Goal: Task Accomplishment & Management: Manage account settings

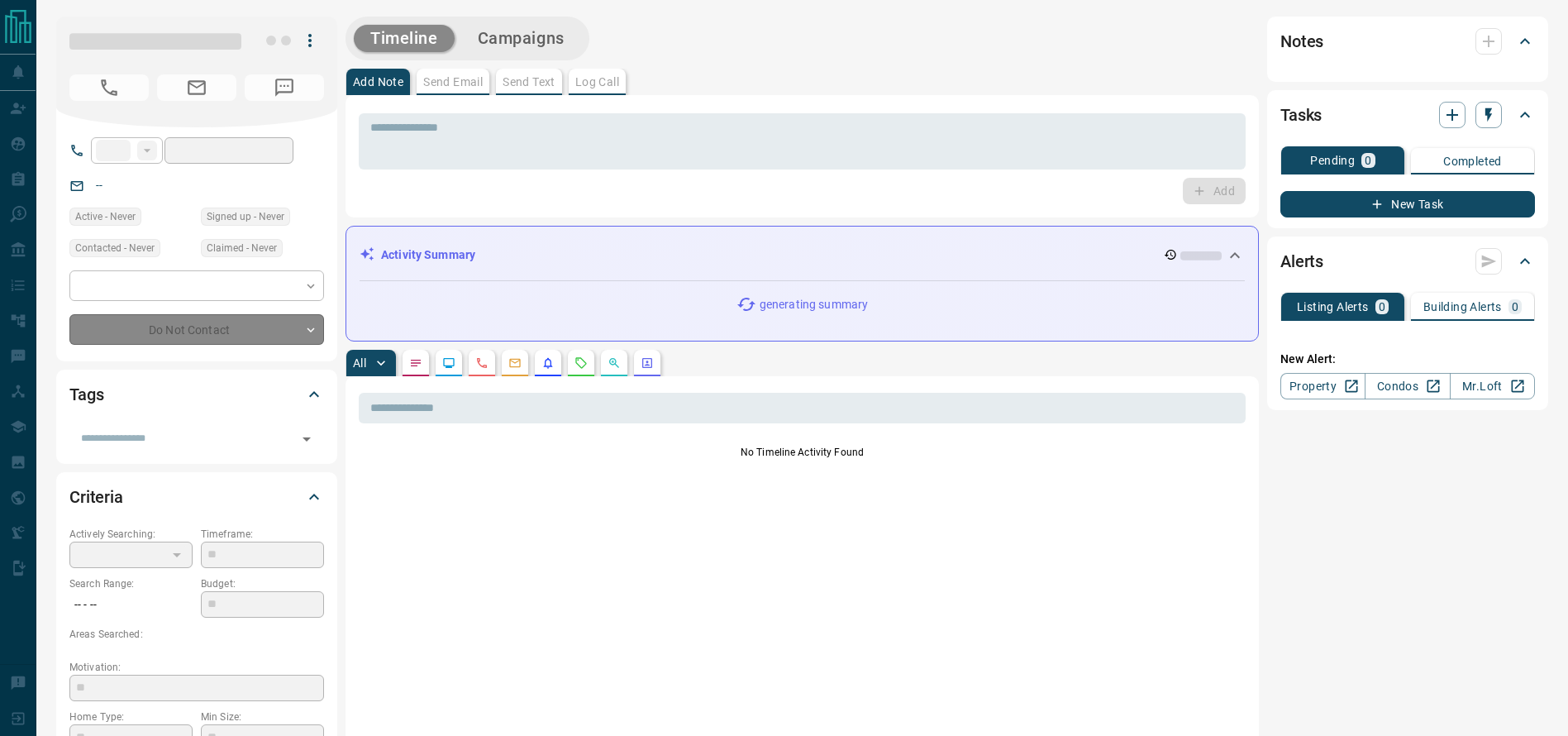
type input "**"
type input "**********"
type input "**"
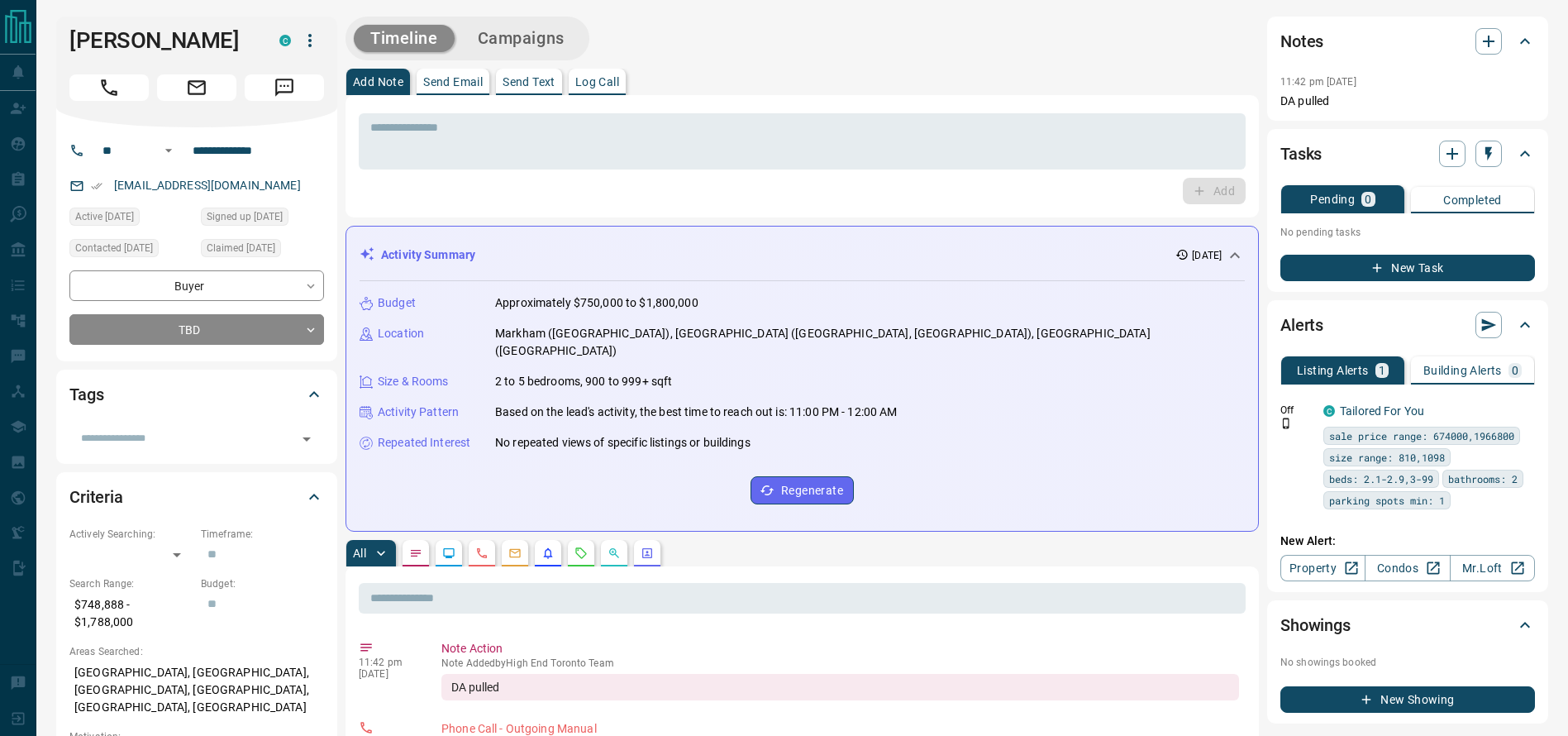
click at [1030, 35] on div "Timeline Campaigns" at bounding box center [802, 39] width 913 height 44
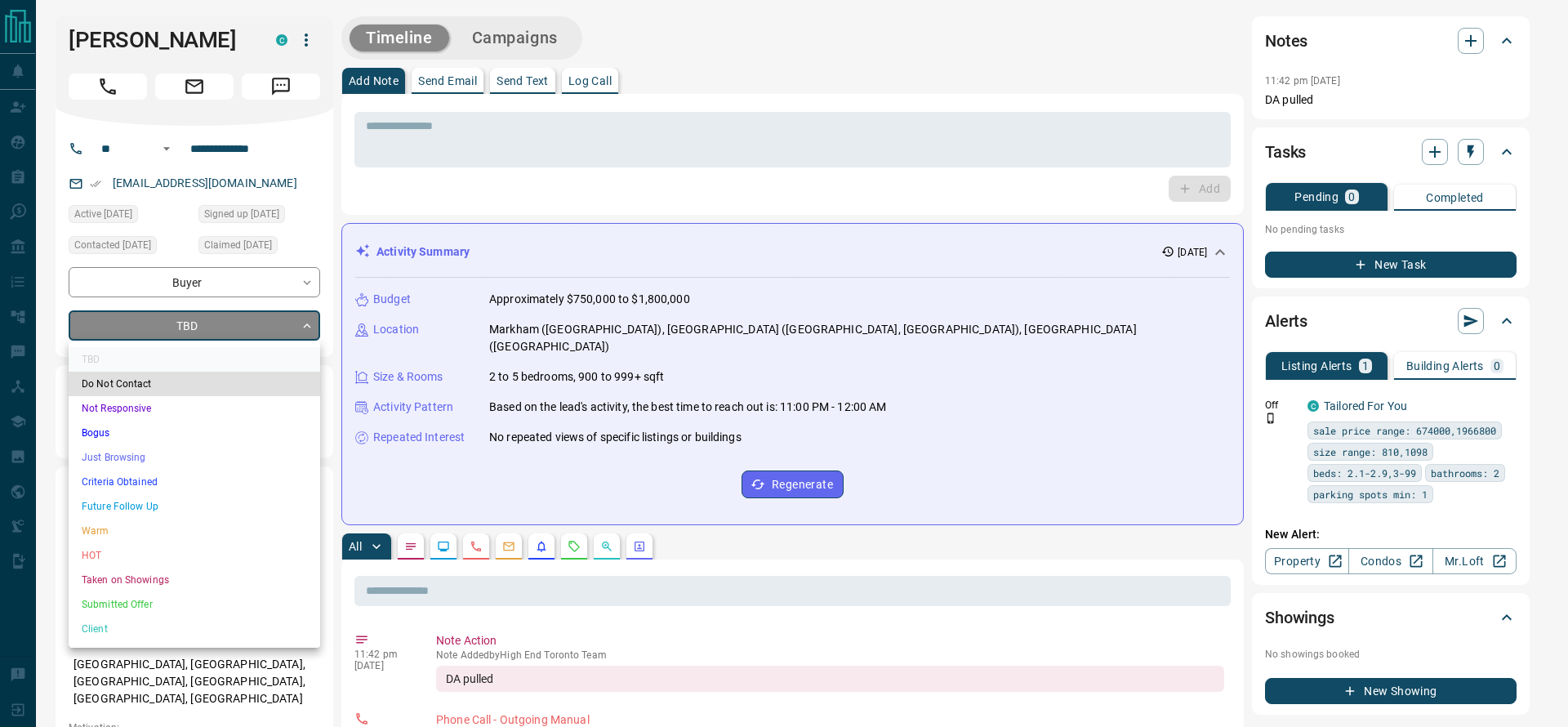
click at [142, 488] on li "Criteria Obtained" at bounding box center [194, 481] width 251 height 24
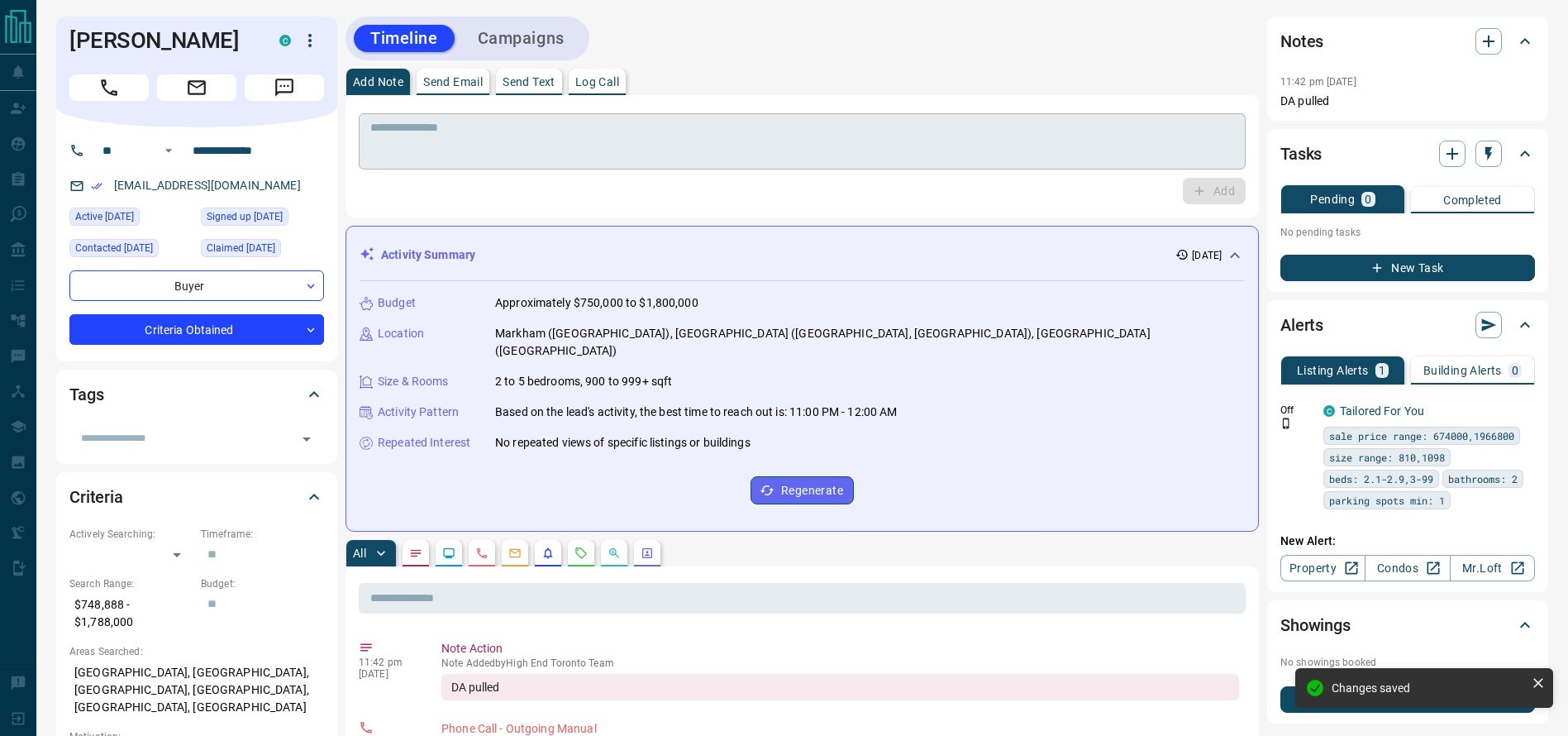
type input "*"
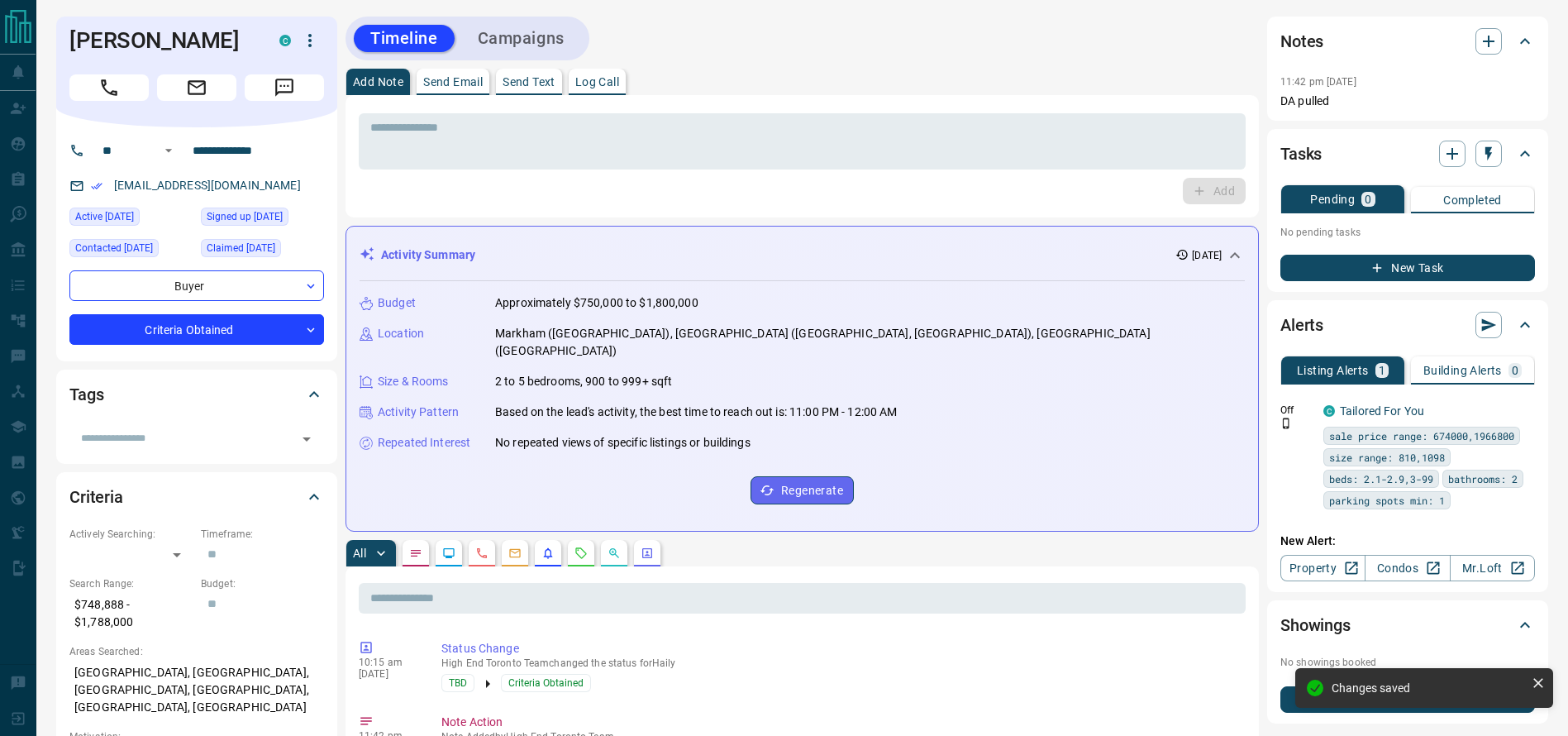
click at [753, 69] on div "Add Note Send Email Send Text Log Call" at bounding box center [802, 81] width 913 height 26
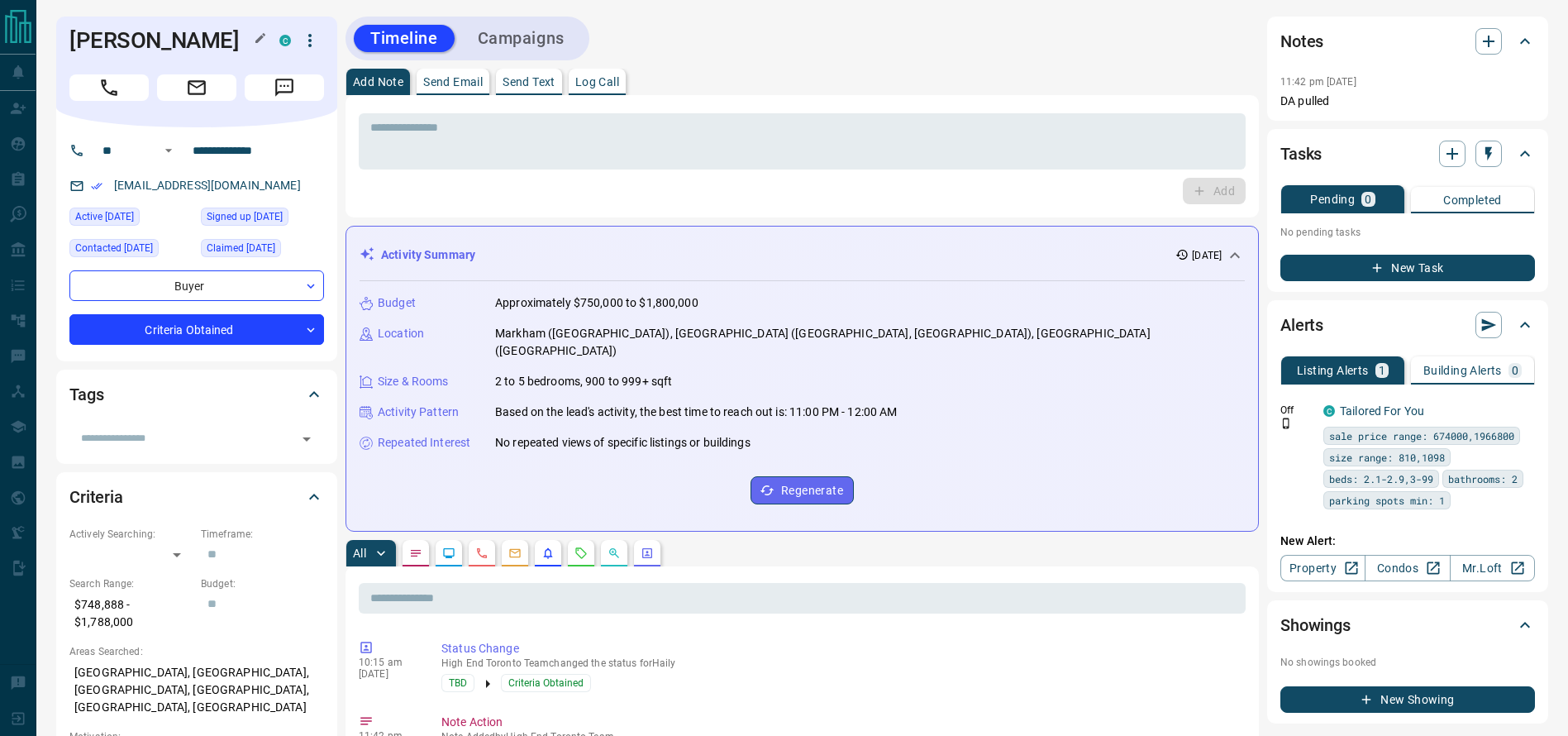
click at [98, 36] on h1 "Haily Gao" at bounding box center [162, 40] width 185 height 26
click at [775, 81] on div "Add Note Send Email Send Text Log Call" at bounding box center [802, 81] width 913 height 26
click at [724, 80] on div "Add Note Send Email Send Text Log Call" at bounding box center [802, 81] width 913 height 26
click at [128, 21] on div "Haily Gao C" at bounding box center [196, 72] width 281 height 110
click at [108, 33] on h1 "Haily Gao" at bounding box center [162, 40] width 185 height 26
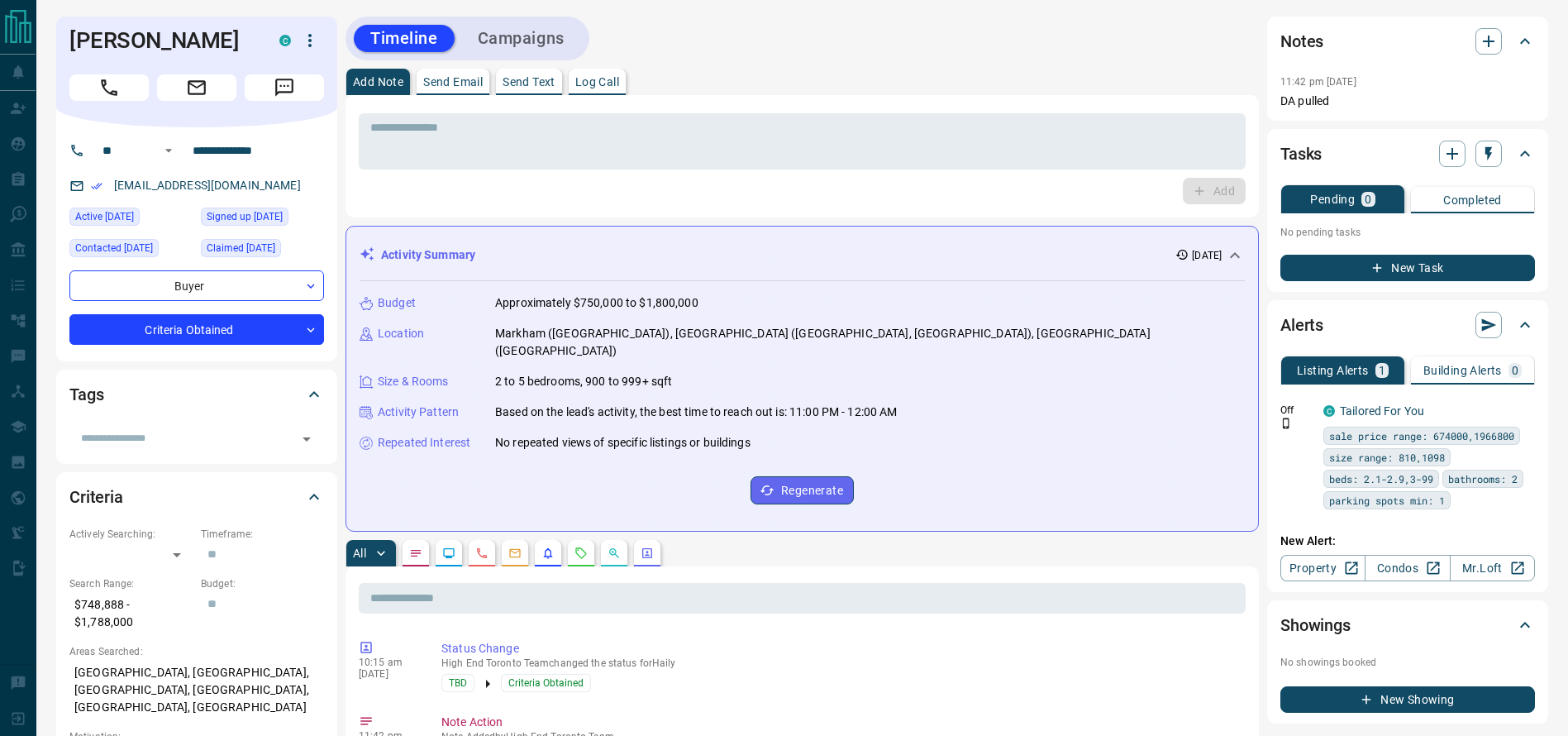
click at [955, 110] on div "* ​" at bounding box center [803, 138] width 887 height 62
click at [752, 83] on div "Add Note Send Email Send Text Log Call" at bounding box center [802, 81] width 913 height 26
click at [786, 68] on div "Add Note Send Email Send Text Log Call" at bounding box center [802, 81] width 913 height 26
click at [910, 34] on div "Timeline Campaigns" at bounding box center [802, 39] width 913 height 44
click at [937, 77] on div "Add Note Send Email Send Text Log Call" at bounding box center [802, 81] width 913 height 26
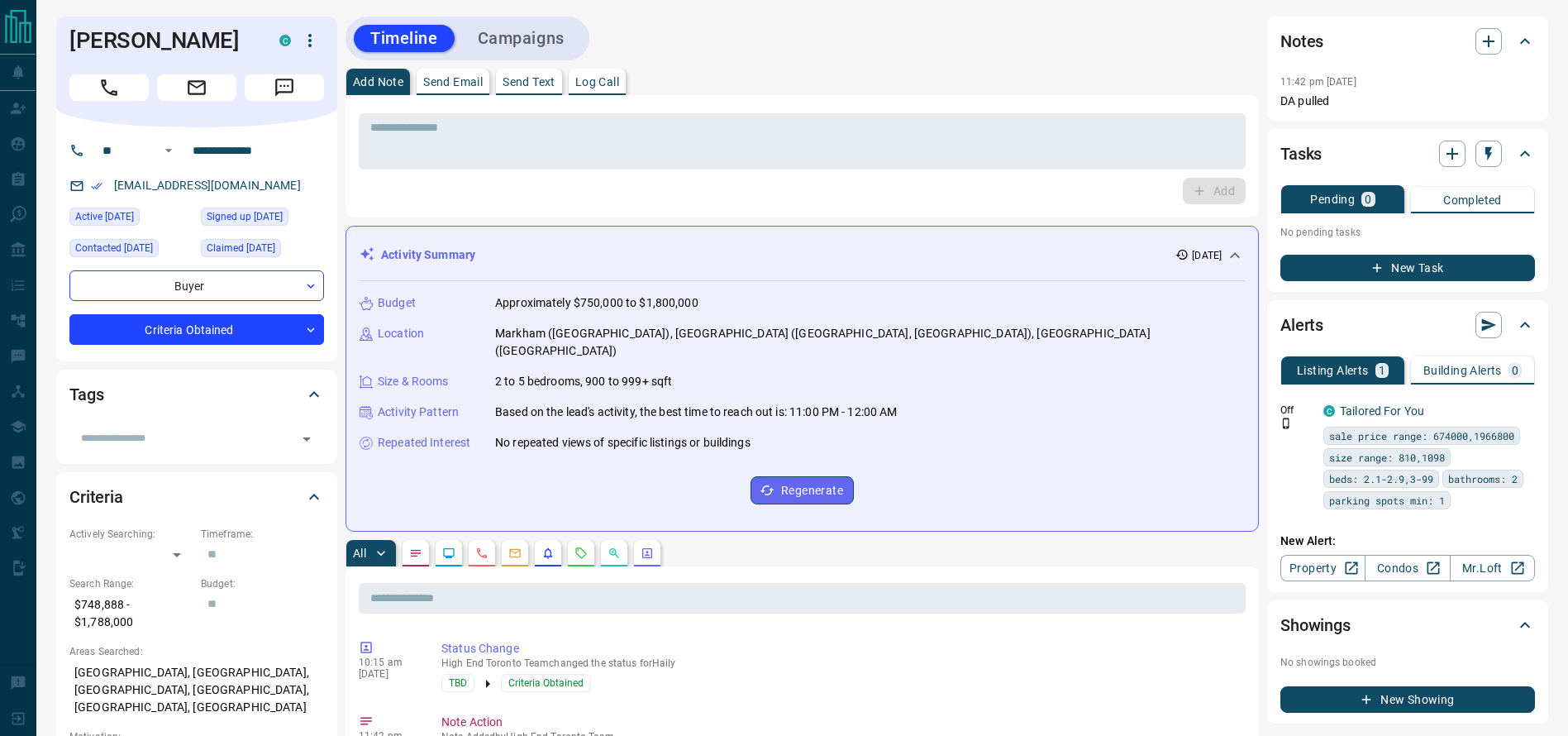
click at [937, 77] on div "Add Note Send Email Send Text Log Call" at bounding box center [802, 81] width 913 height 26
click at [927, 76] on div "Add Note Send Email Send Text Log Call" at bounding box center [802, 81] width 913 height 26
click at [899, 56] on div "Timeline Campaigns" at bounding box center [802, 39] width 913 height 44
click at [1183, 33] on div "Timeline Campaigns" at bounding box center [802, 39] width 913 height 44
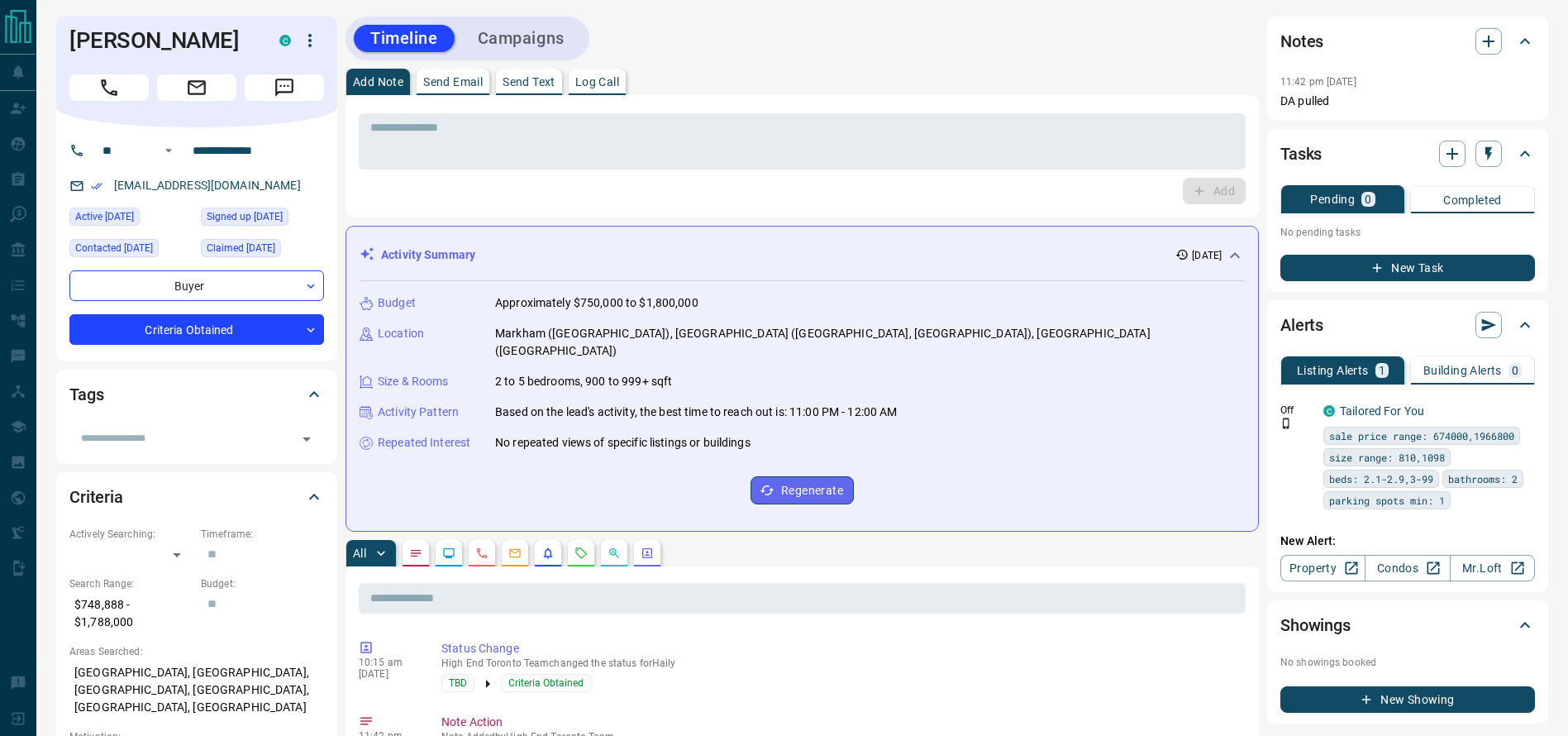
click at [1037, 52] on div "Timeline Campaigns" at bounding box center [802, 39] width 913 height 44
click at [1034, 51] on div "Timeline Campaigns" at bounding box center [802, 39] width 913 height 44
drag, startPoint x: 90, startPoint y: 79, endPoint x: 847, endPoint y: 193, distance: 765.5
click at [90, 82] on button "Call" at bounding box center [109, 87] width 79 height 26
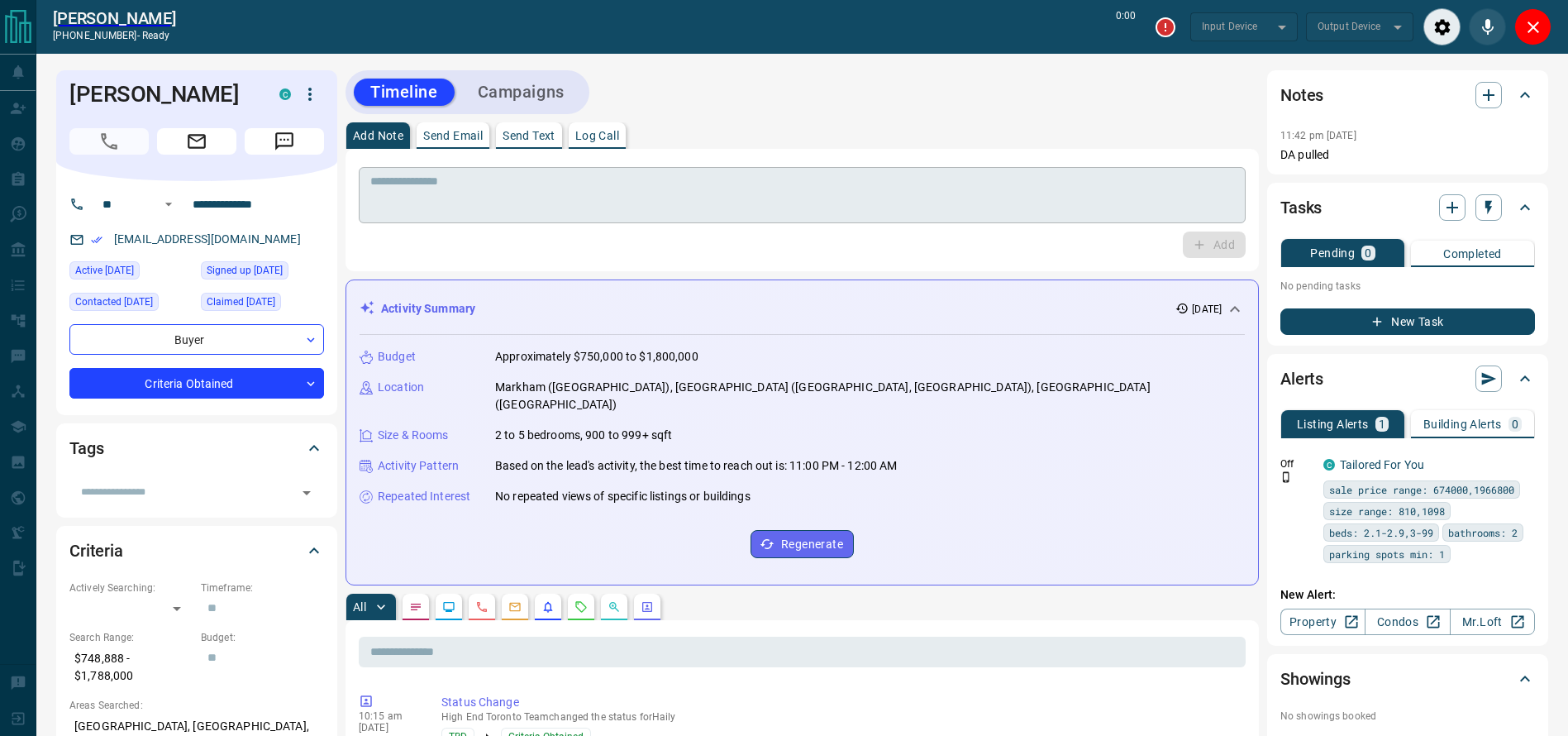
click at [911, 191] on textarea at bounding box center [802, 196] width 864 height 42
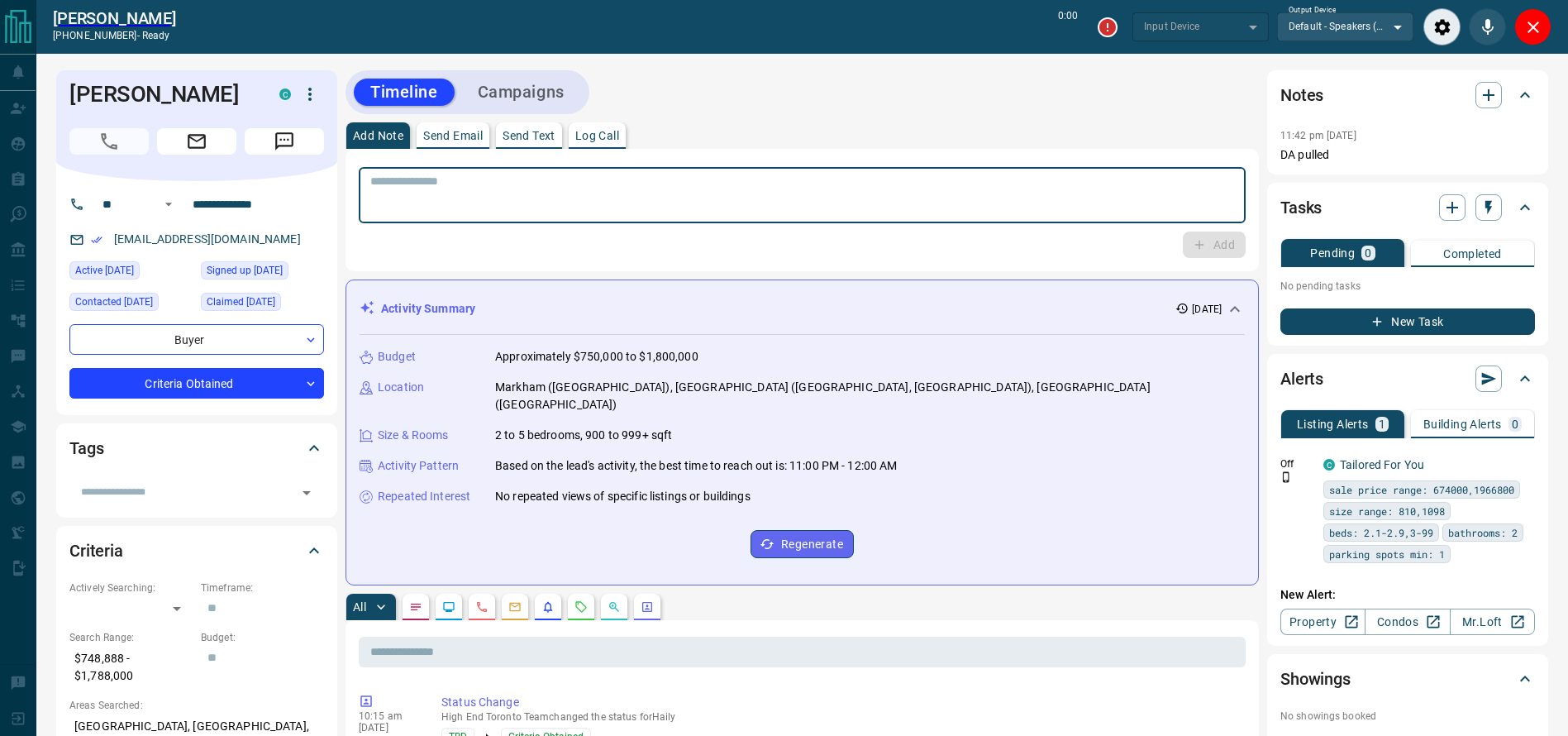
type input "*******"
click at [942, 199] on textarea "To enrich screen reader interactions, please activate Accessibility in Grammarl…" at bounding box center [802, 196] width 864 height 42
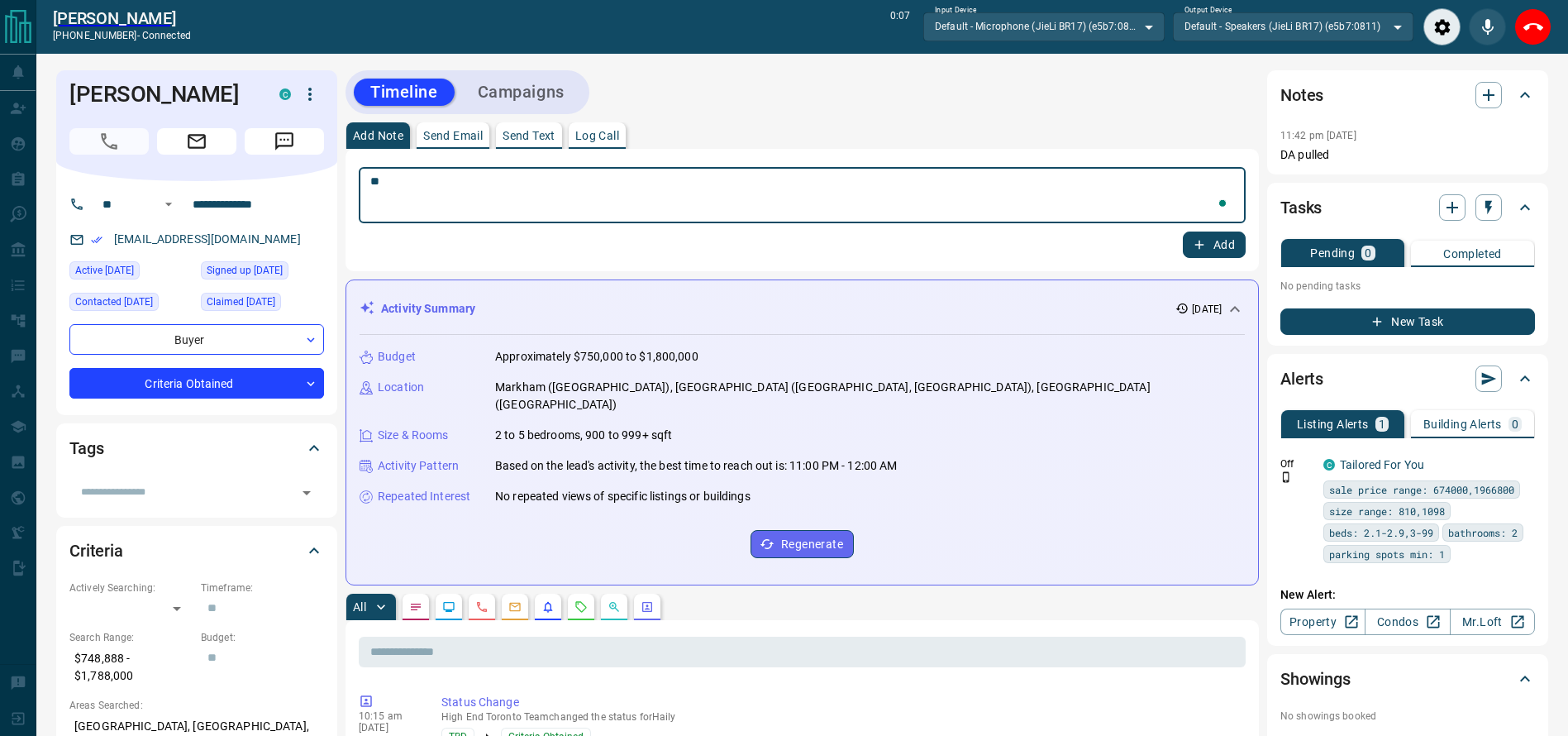
type textarea "*"
type textarea "**********"
click at [1544, 19] on button "End Call" at bounding box center [1533, 27] width 37 height 37
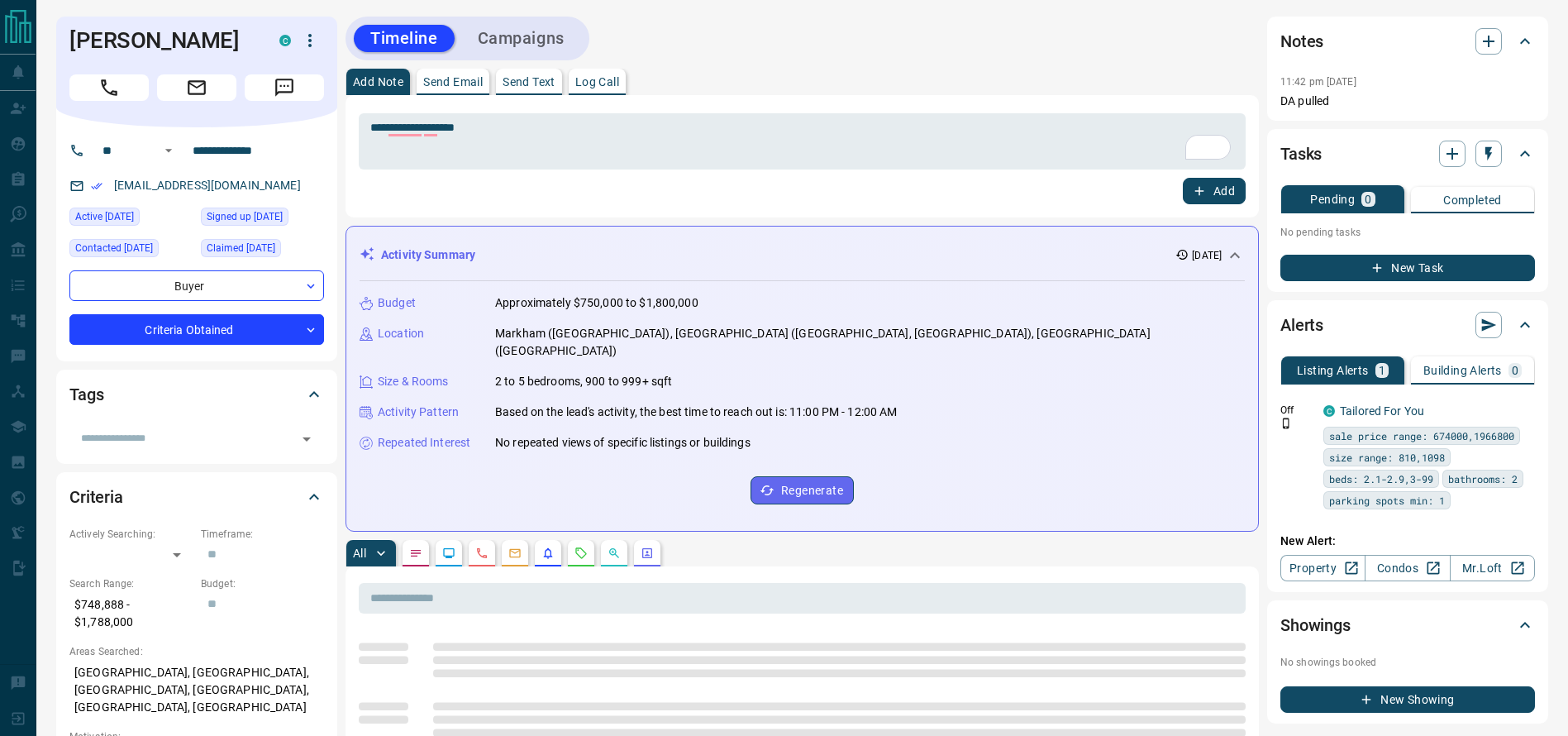
click at [956, 98] on div "**********" at bounding box center [802, 156] width 913 height 122
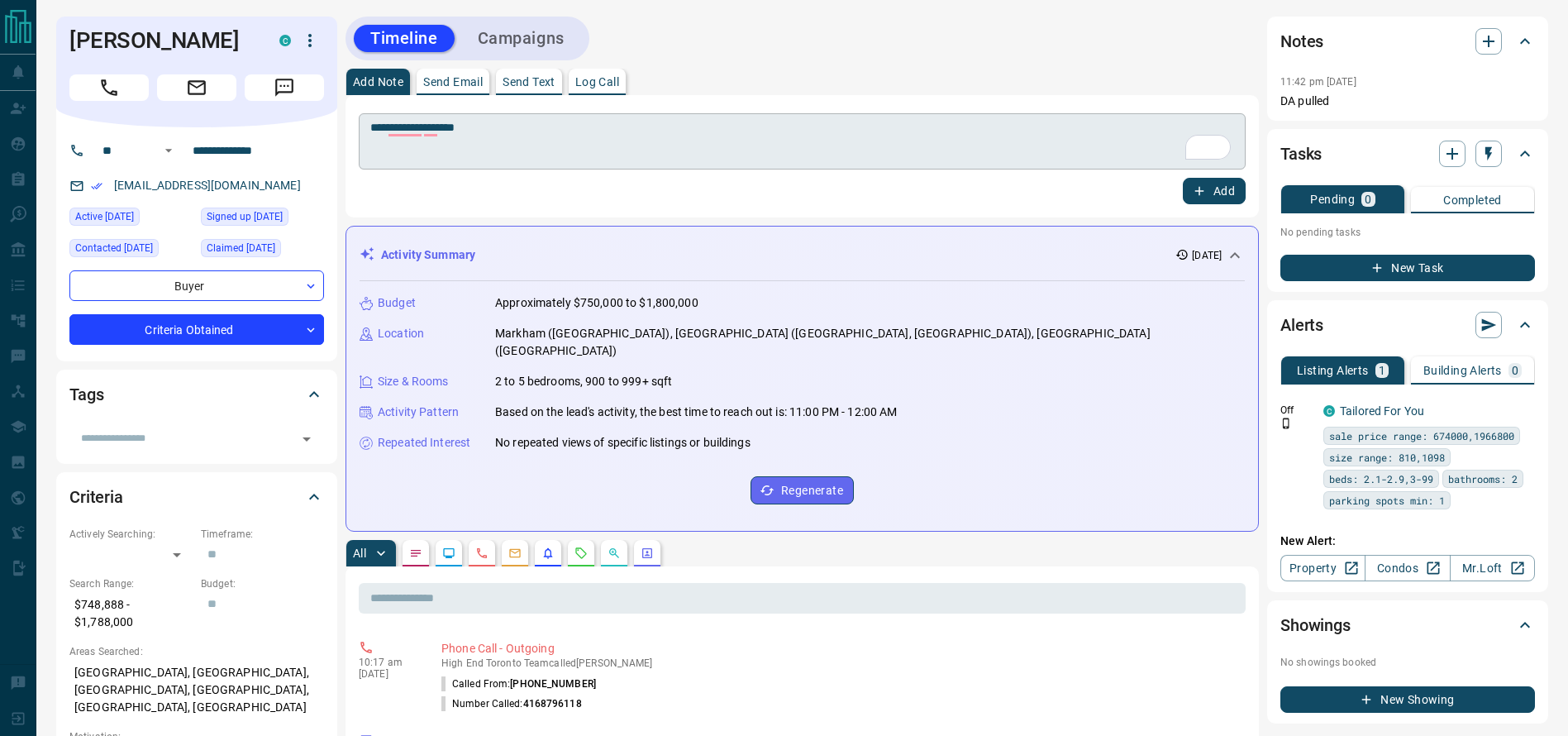
click at [899, 132] on textarea "**********" at bounding box center [802, 142] width 864 height 42
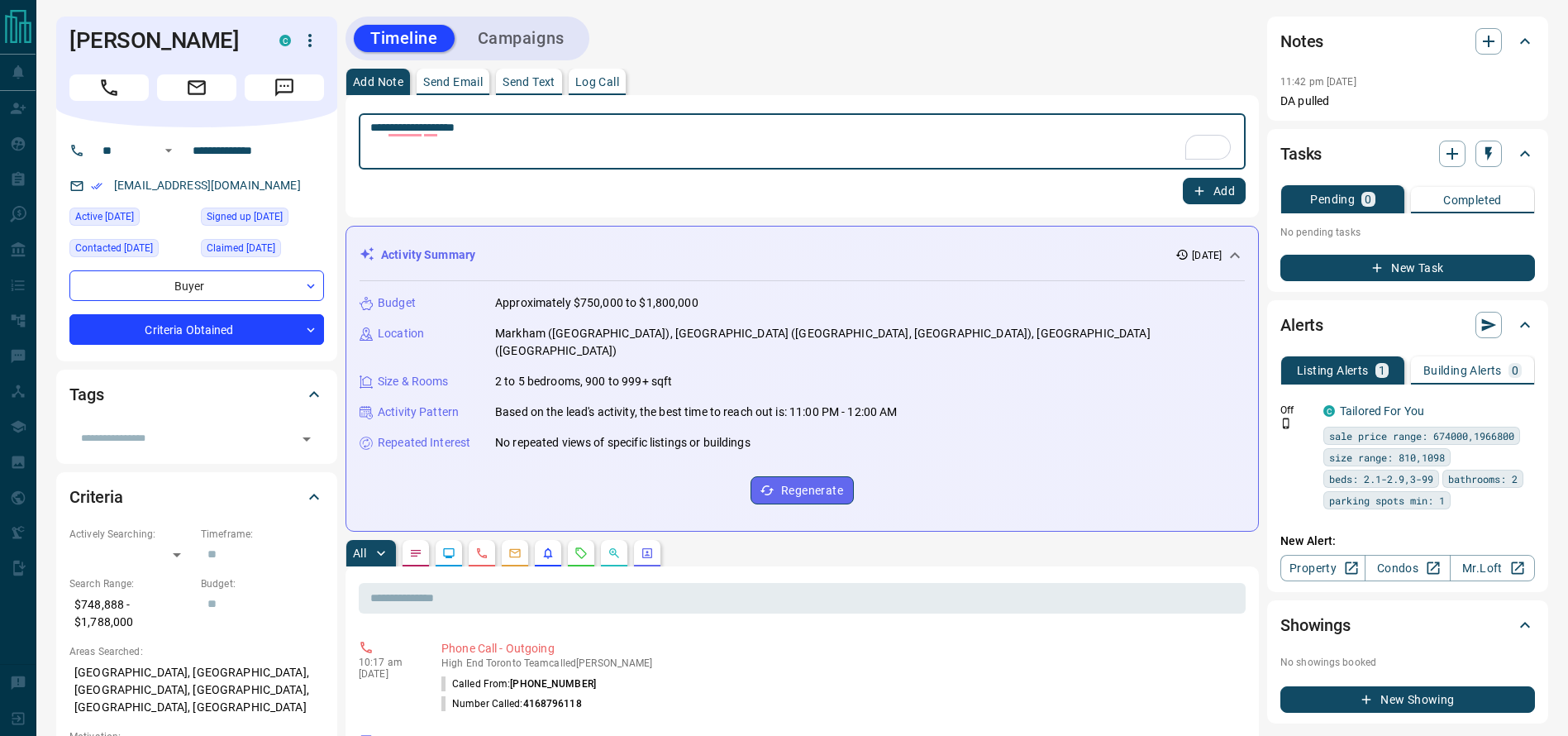
click at [1192, 184] on button "Add" at bounding box center [1214, 191] width 63 height 26
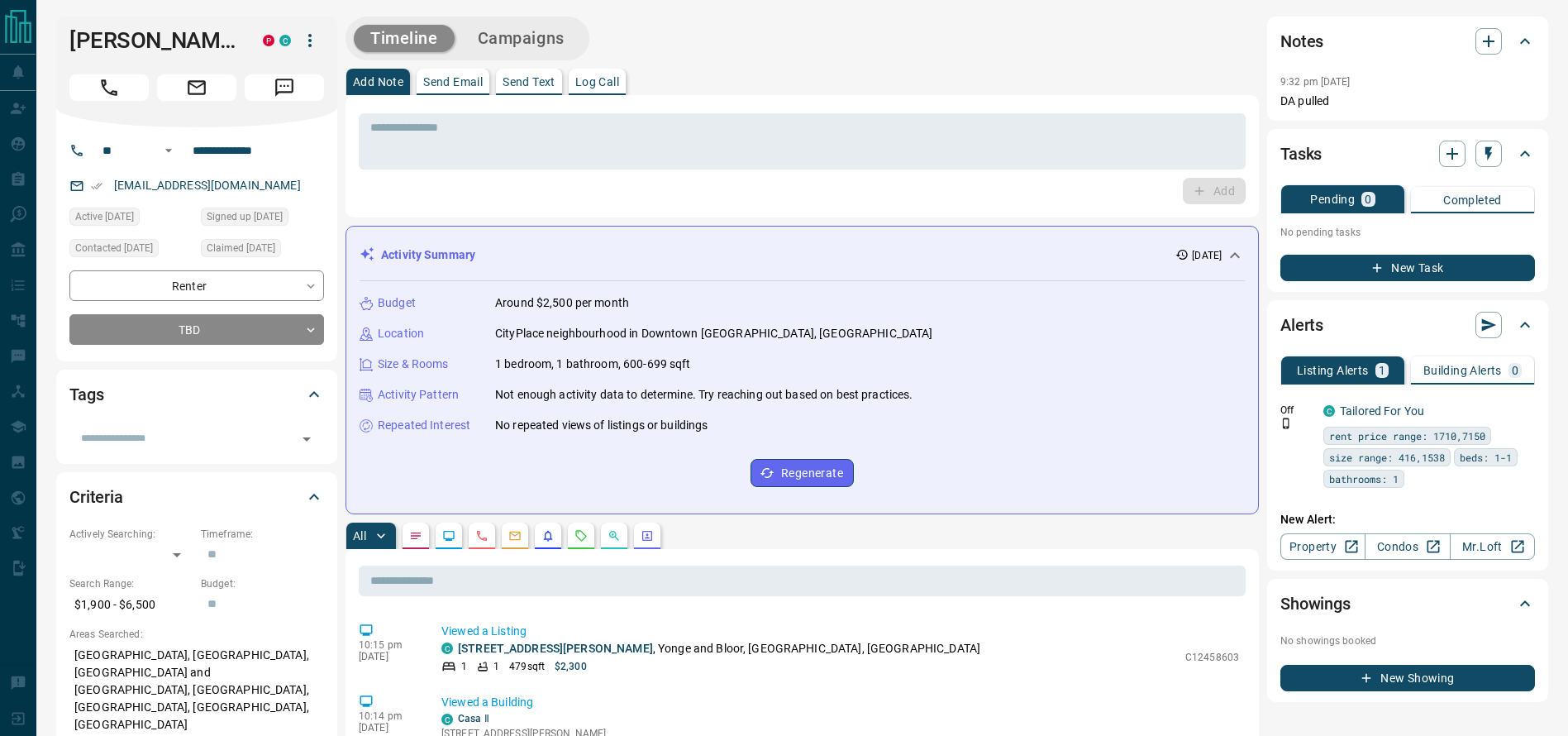
click at [622, 68] on button "Log Call" at bounding box center [598, 81] width 57 height 26
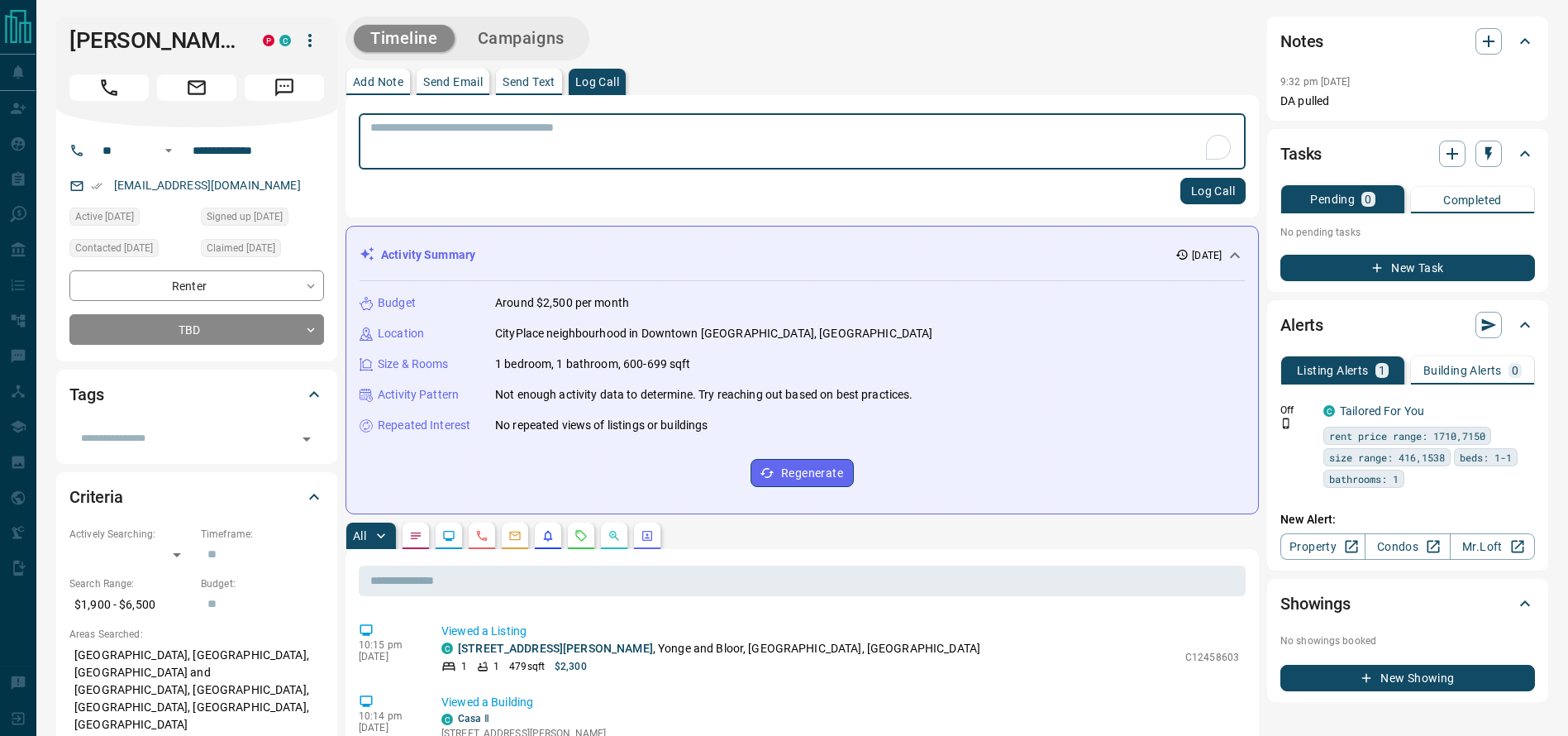
click at [346, 94] on div "Add Note Send Email Send Text Log Call * ​ Log Call" at bounding box center [802, 142] width 913 height 148
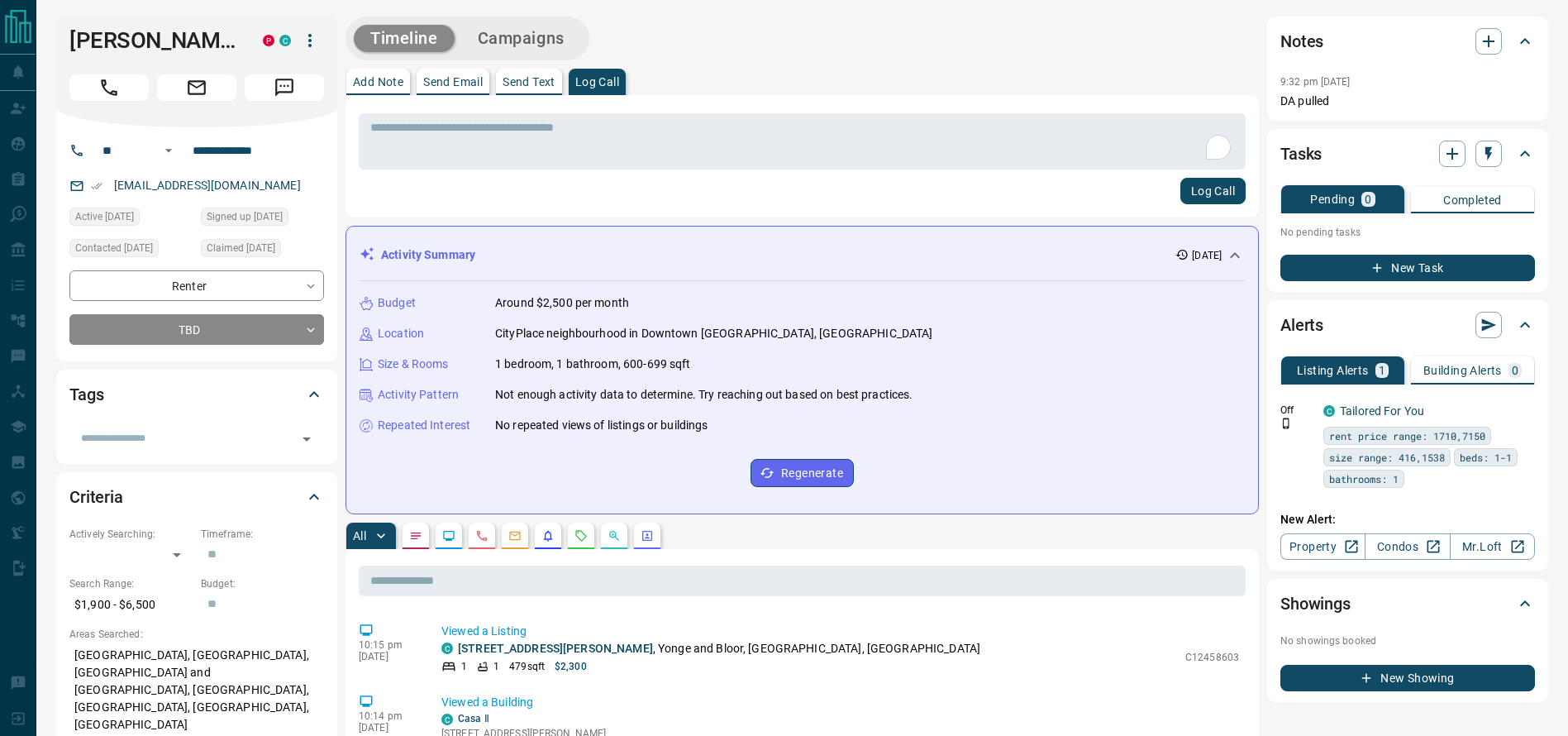
click at [346, 83] on div "Add Note Send Email Send Text Log Call" at bounding box center [802, 81] width 913 height 26
click at [401, 76] on p "Add Note" at bounding box center [379, 82] width 51 height 12
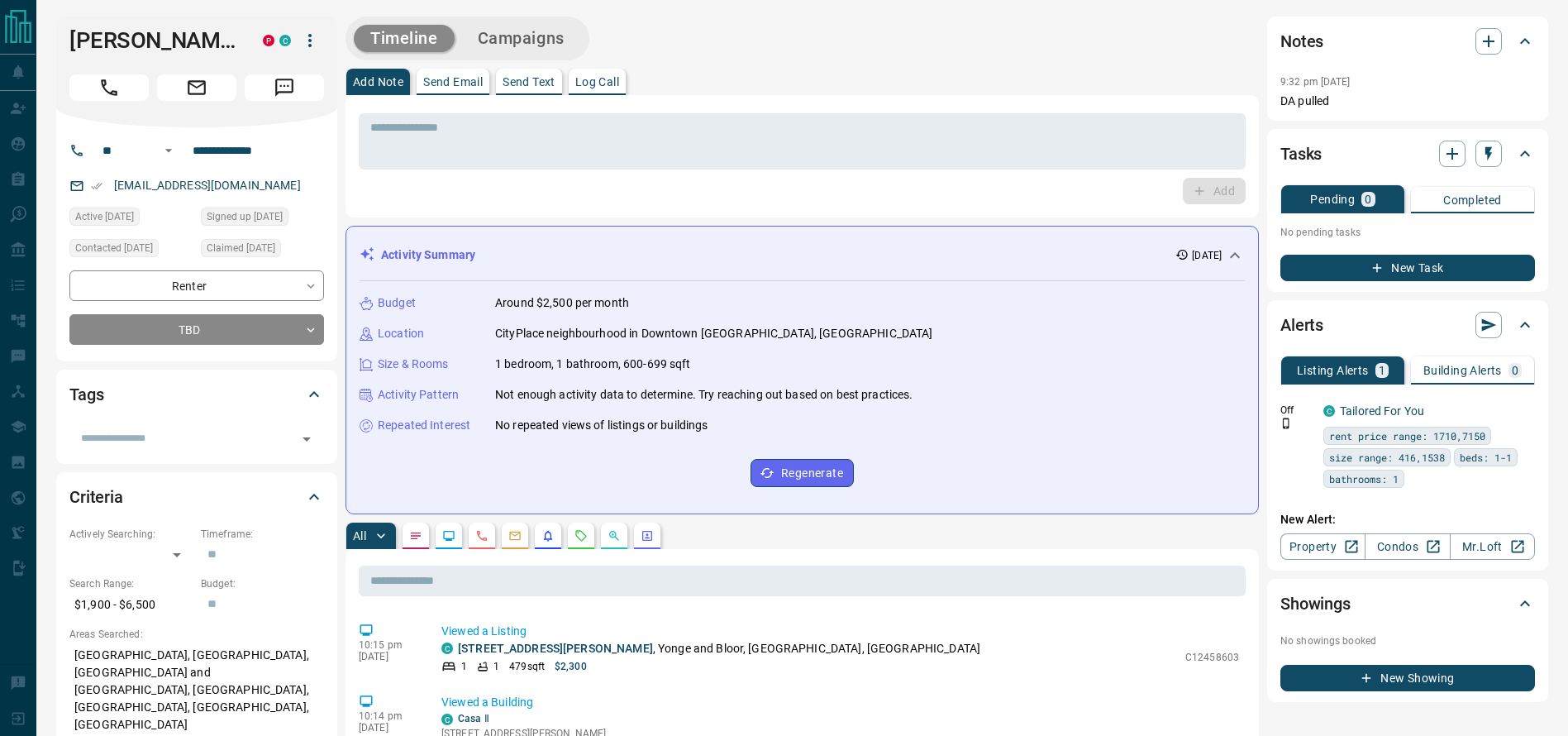
click at [723, 55] on div "Timeline Campaigns" at bounding box center [802, 39] width 913 height 44
click at [797, 73] on div "Add Note Send Email Send Text Log Call" at bounding box center [802, 81] width 913 height 26
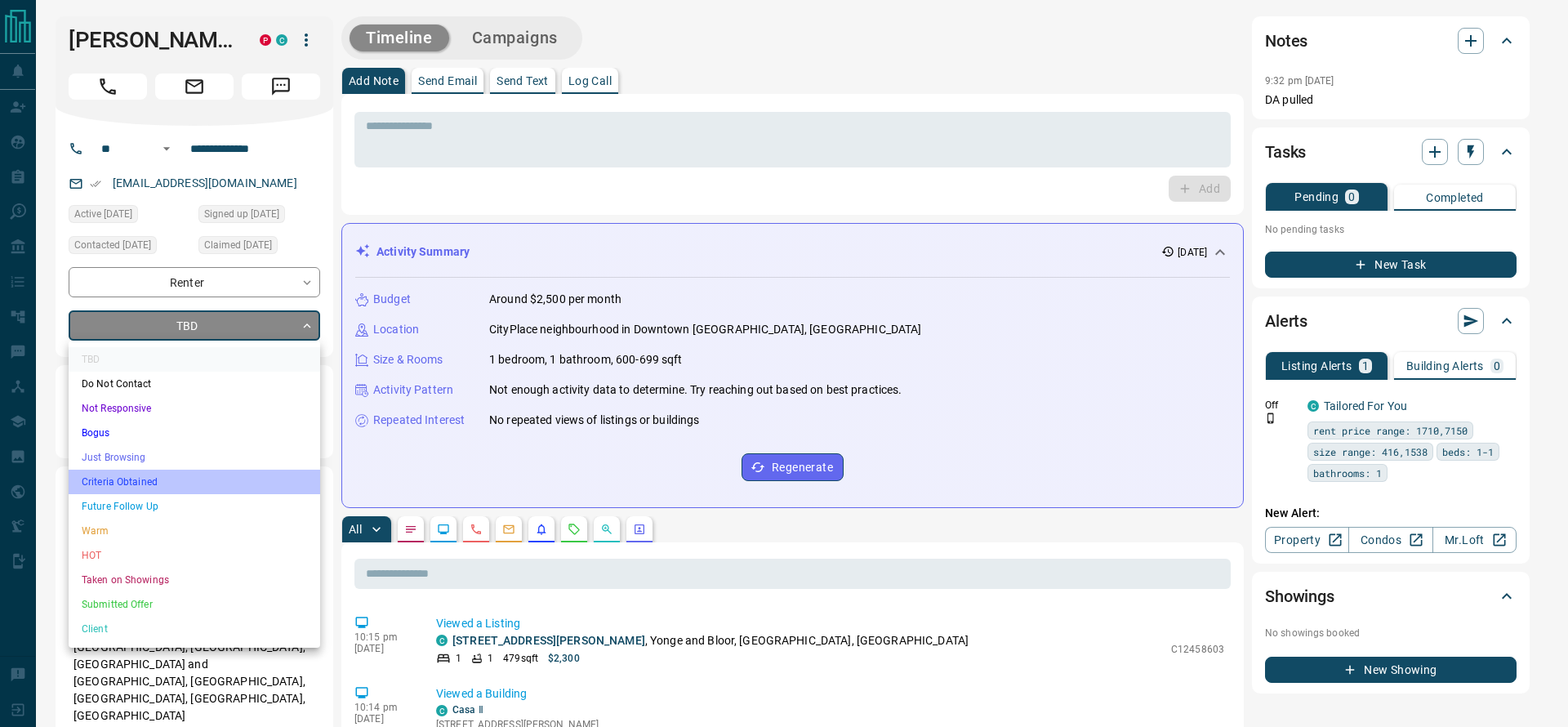
click at [145, 481] on li "Criteria Obtained" at bounding box center [194, 481] width 251 height 24
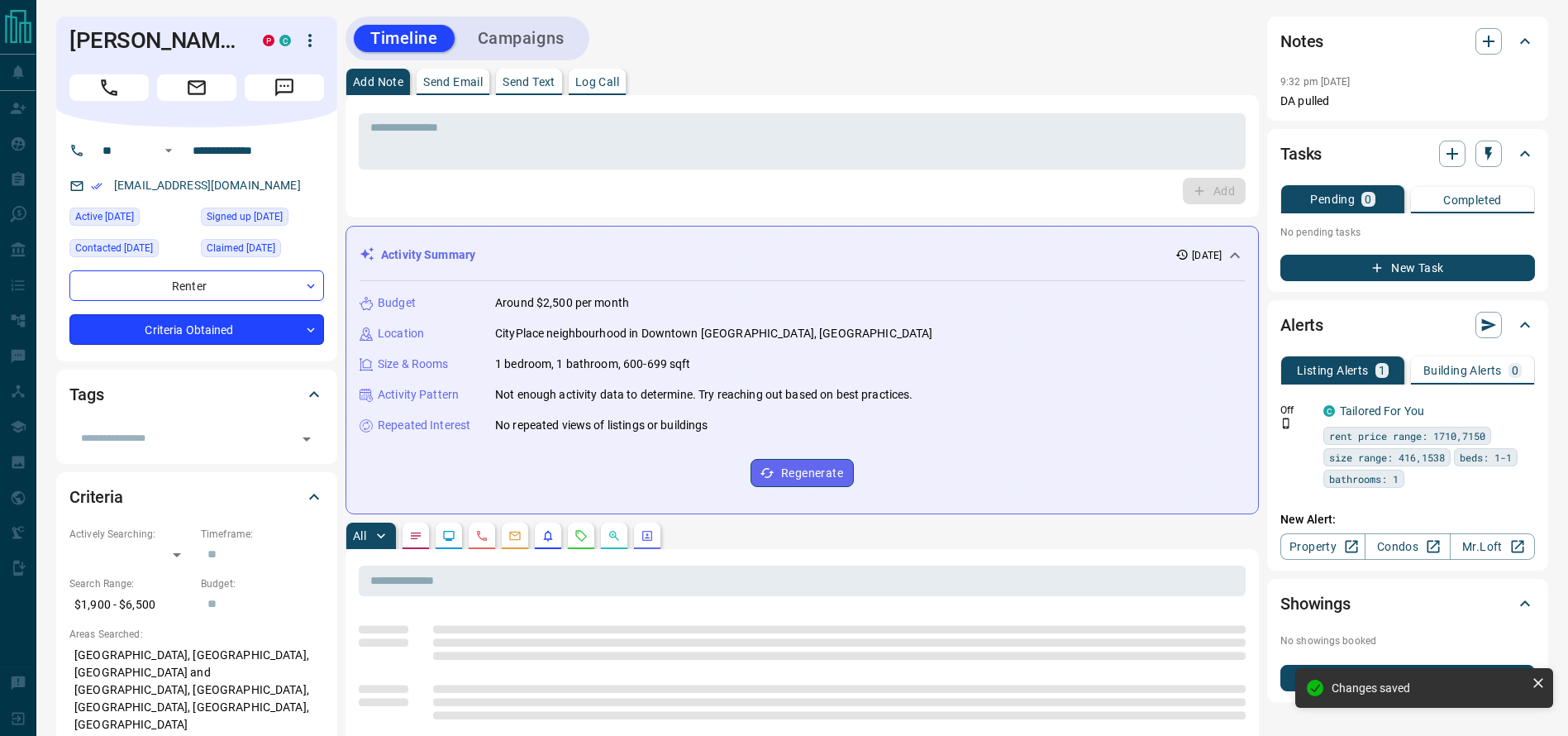
click at [322, 330] on div "**********" at bounding box center [196, 244] width 281 height 234
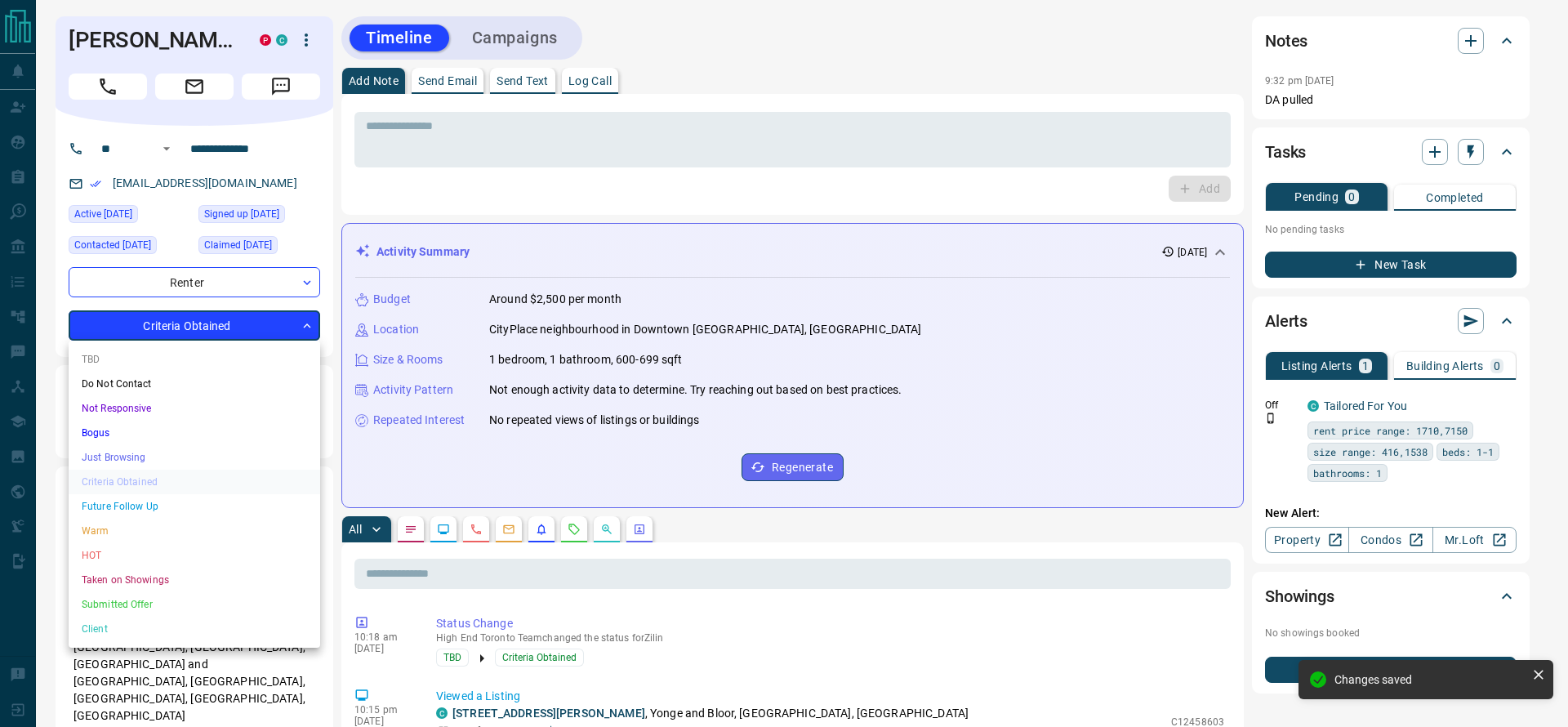
click at [192, 451] on li "Just Browsing" at bounding box center [194, 456] width 251 height 24
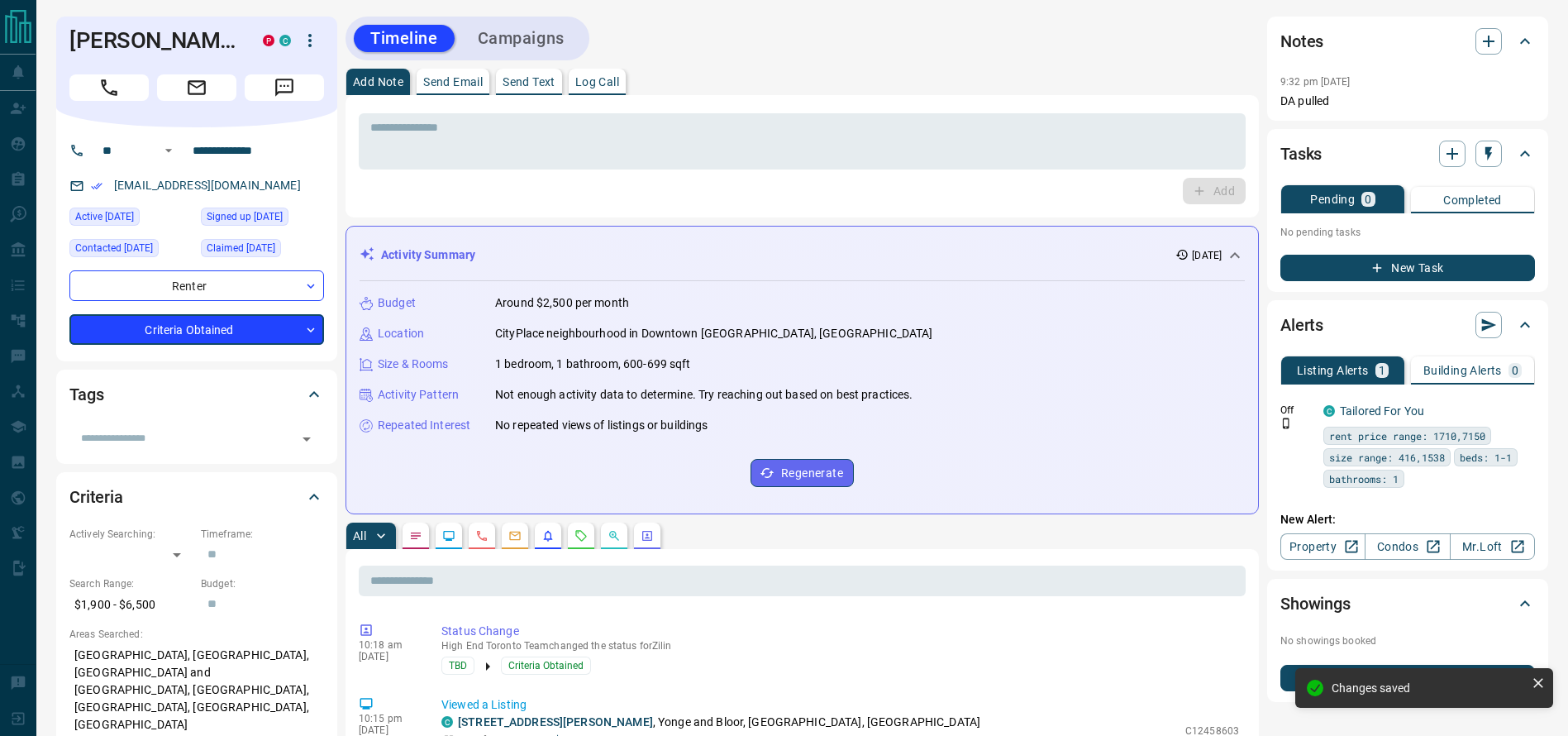
type input "*"
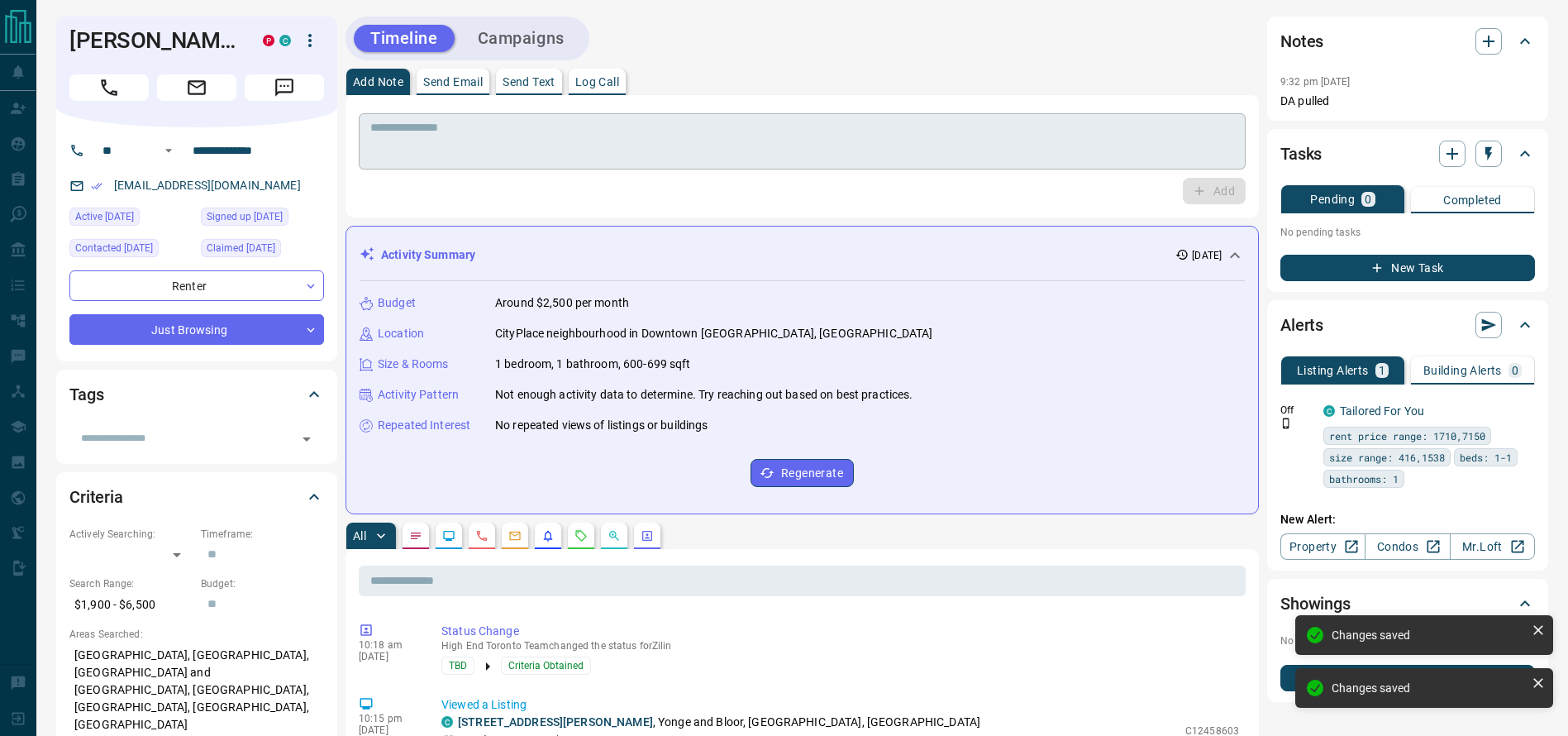
click at [760, 113] on div "* ​" at bounding box center [803, 141] width 887 height 56
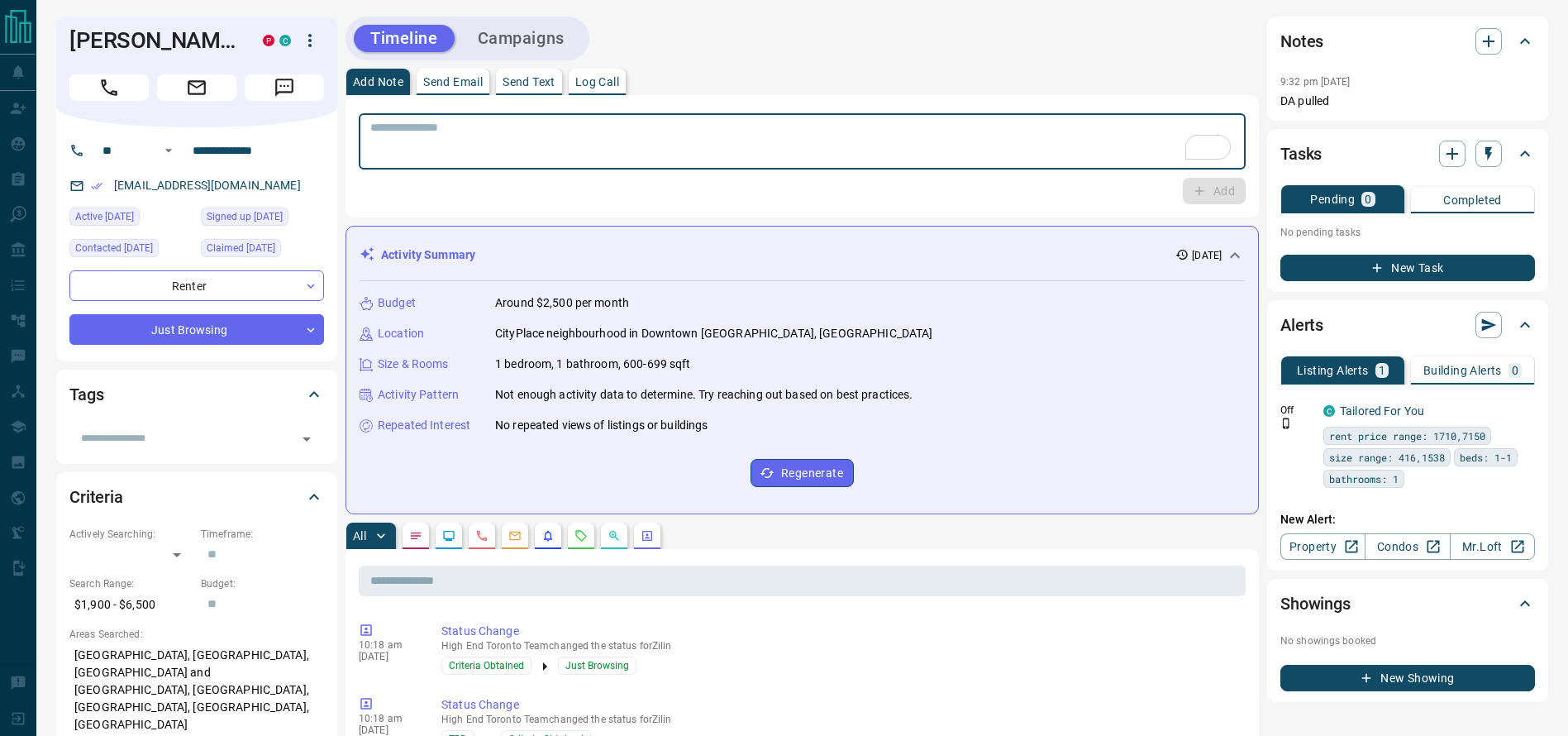
click at [776, 92] on div "Add Note Send Email Send Text Log Call * ​ Add" at bounding box center [802, 142] width 913 height 148
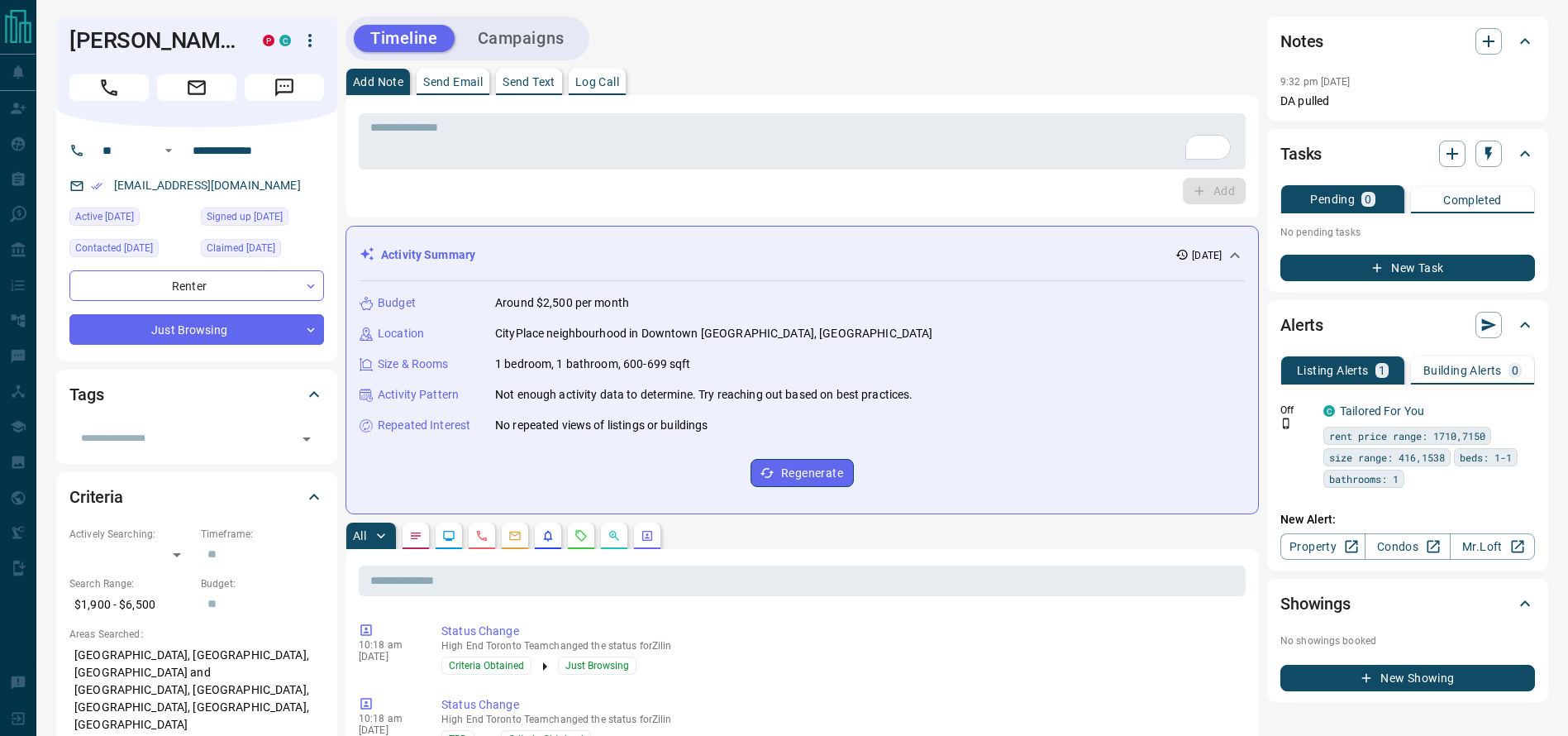
click at [776, 87] on div "Add Note Send Email Send Text Log Call" at bounding box center [802, 81] width 913 height 26
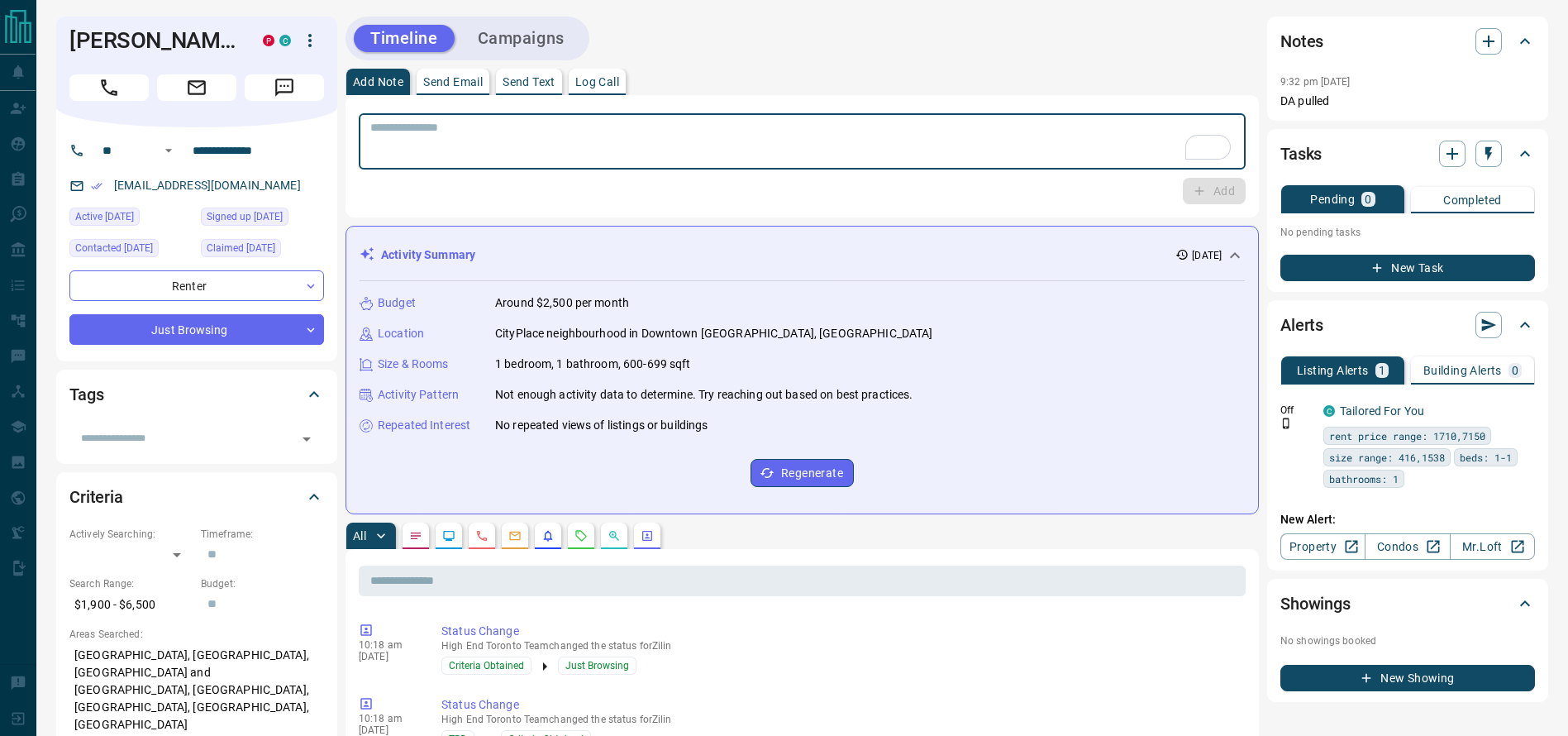
click at [797, 132] on textarea "To enrich screen reader interactions, please activate Accessibility in Grammarl…" at bounding box center [802, 142] width 864 height 42
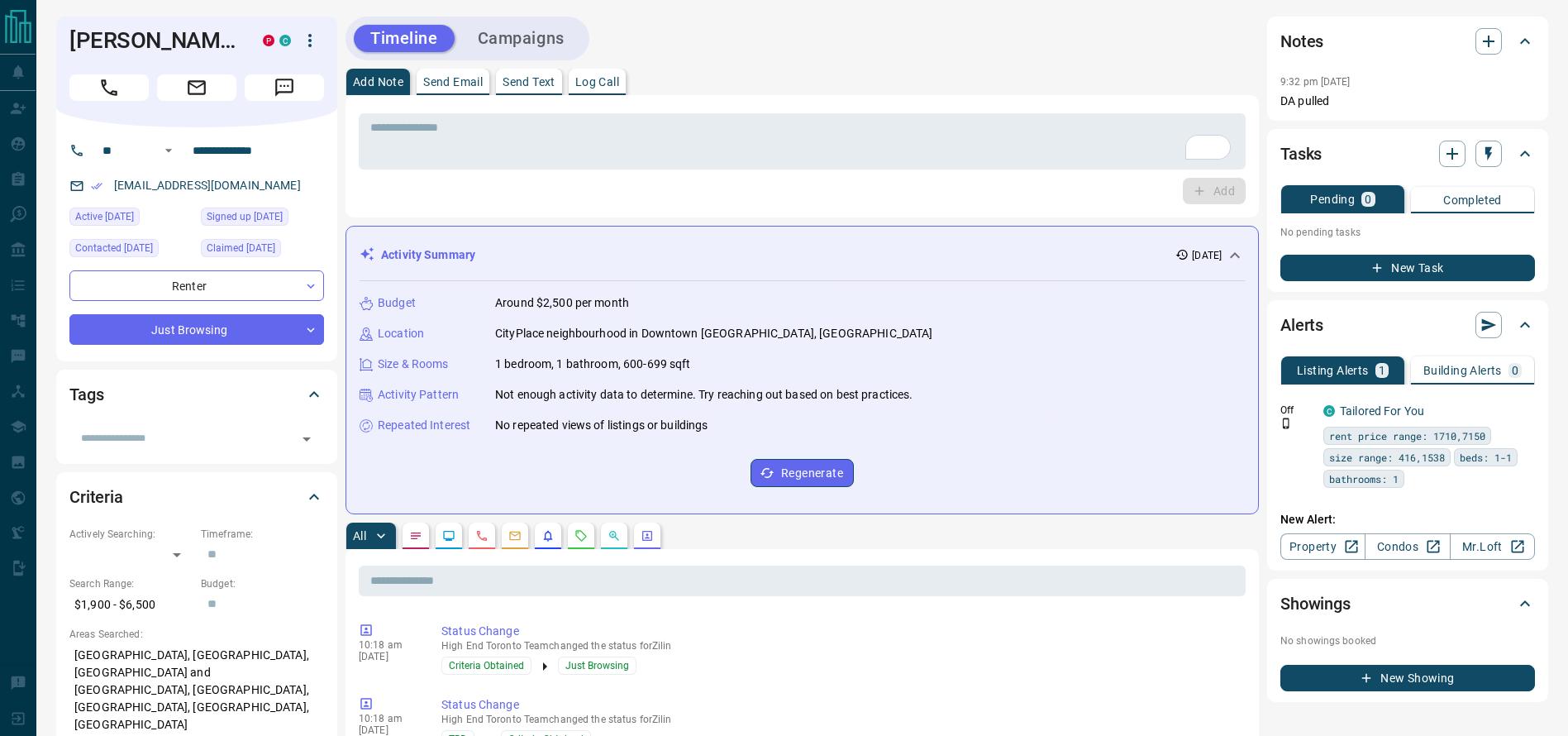
click at [816, 53] on div "Timeline Campaigns" at bounding box center [802, 39] width 913 height 44
click at [915, 54] on div "Timeline Campaigns" at bounding box center [802, 39] width 913 height 44
click at [702, 104] on div "* ​ Add" at bounding box center [802, 156] width 913 height 122
click at [765, 164] on div "* ​" at bounding box center [803, 141] width 887 height 56
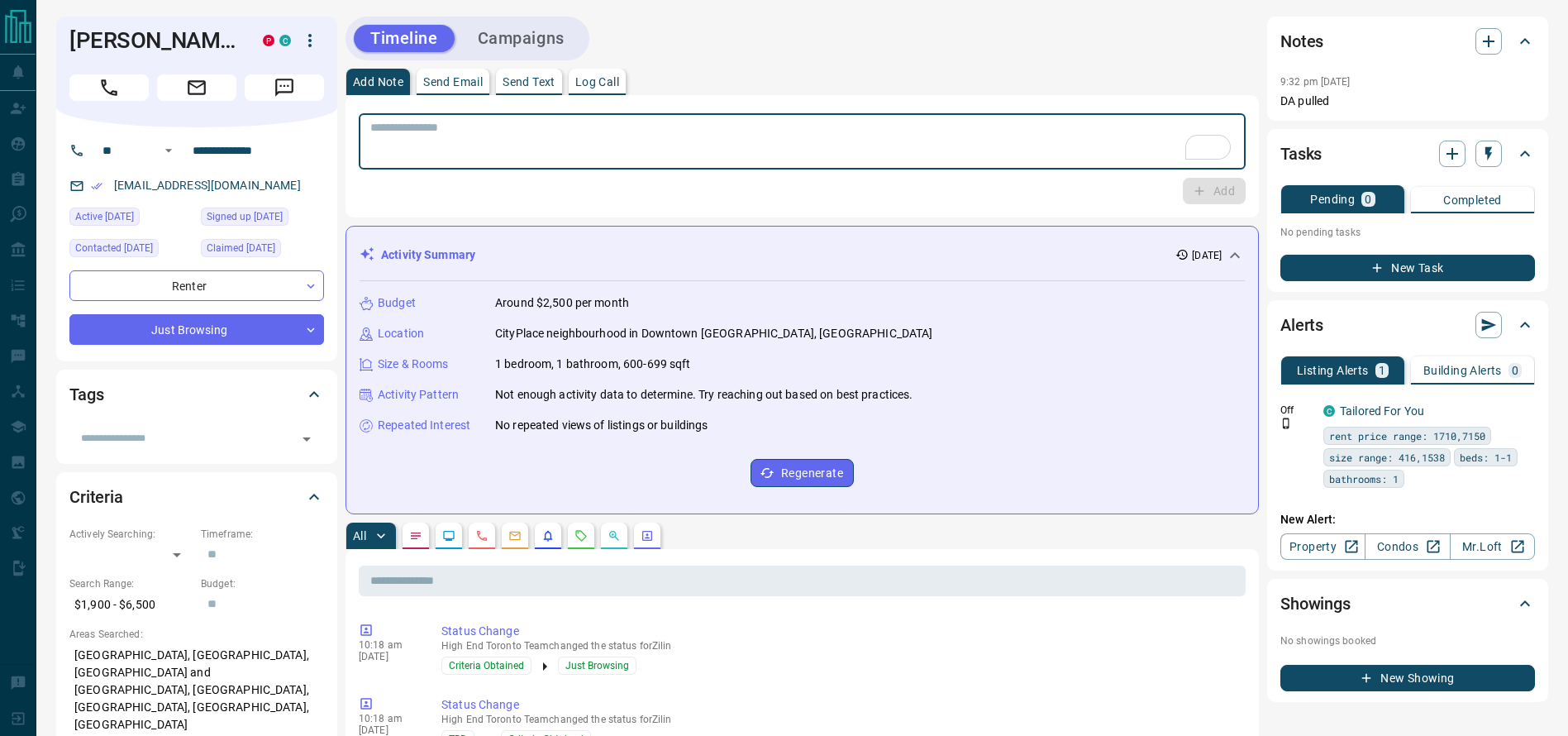
click at [880, 27] on div "Timeline Campaigns" at bounding box center [802, 39] width 913 height 44
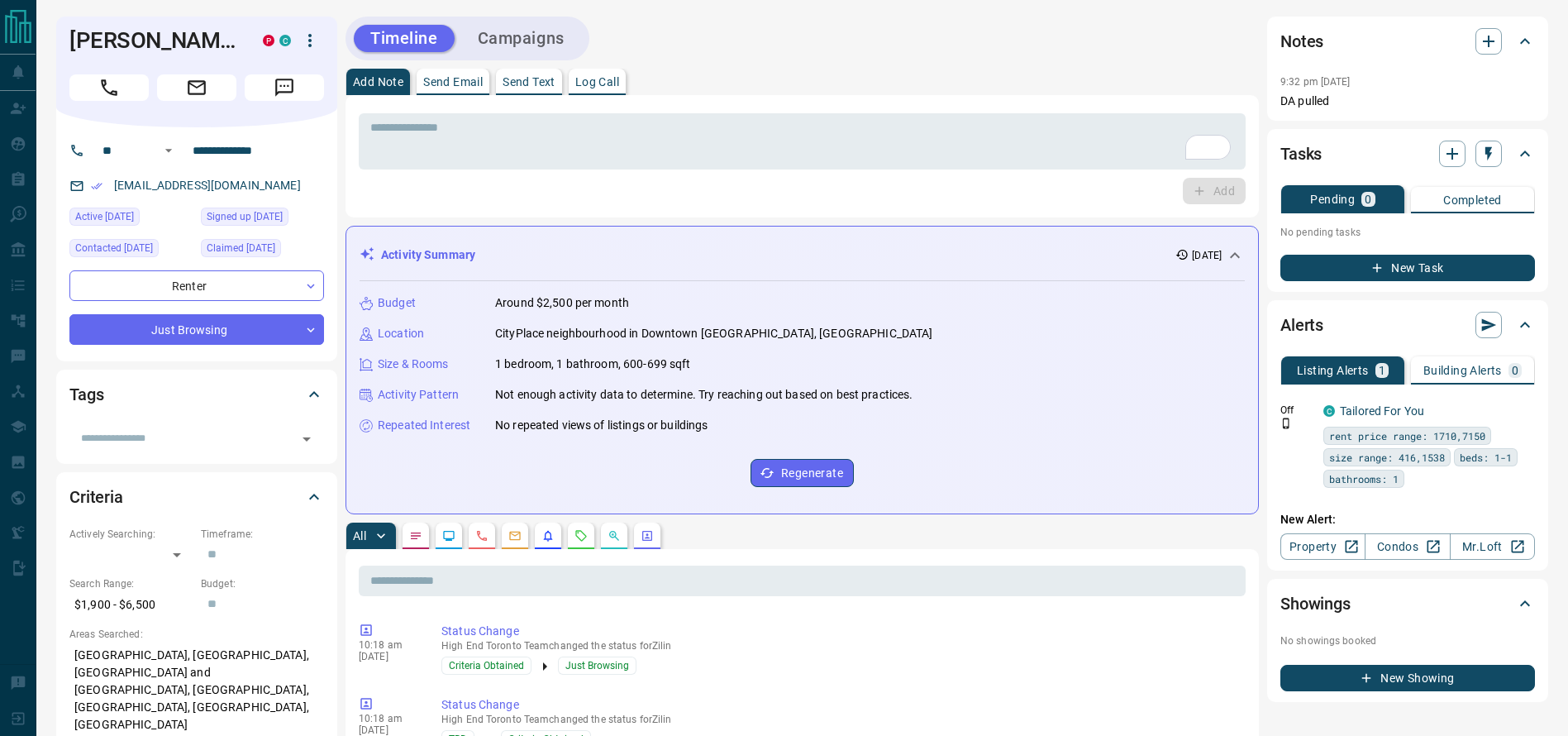
click at [863, 56] on div "Timeline Campaigns" at bounding box center [802, 39] width 913 height 44
click at [821, 191] on div "Add" at bounding box center [803, 191] width 887 height 26
click at [822, 86] on div "Add Note Send Email Send Text Log Call" at bounding box center [802, 81] width 913 height 26
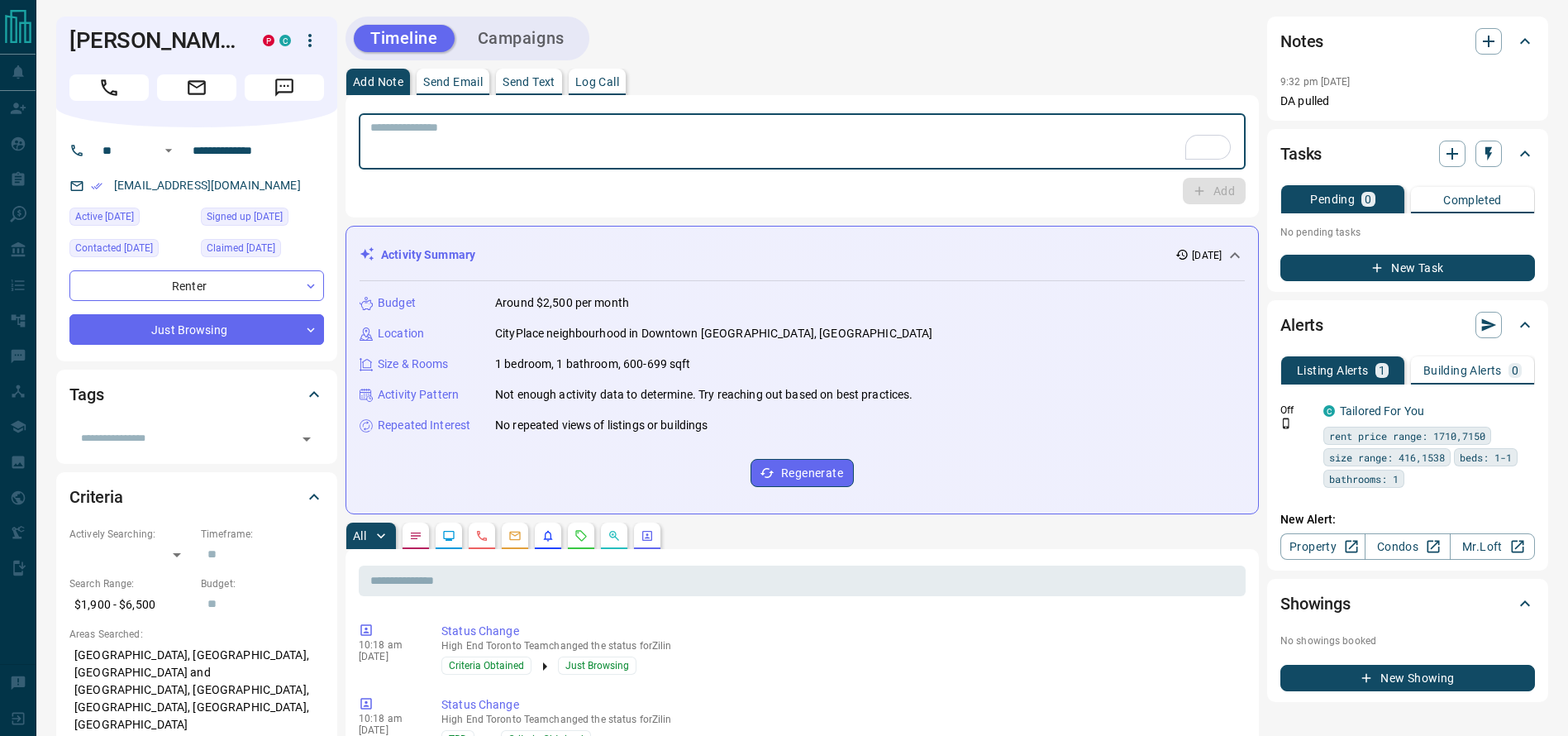
click at [821, 148] on textarea "To enrich screen reader interactions, please activate Accessibility in Grammarl…" at bounding box center [802, 142] width 864 height 42
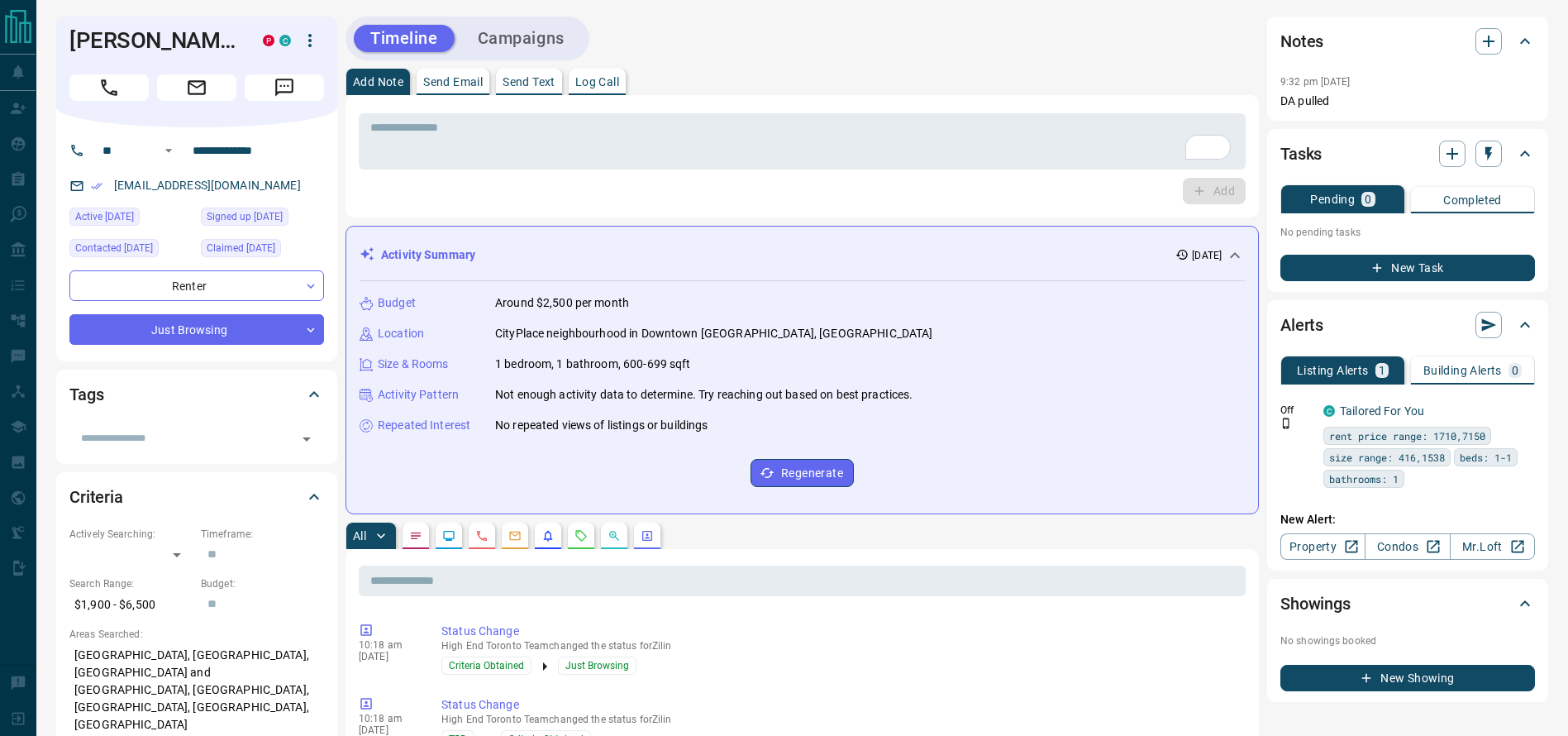
click at [854, 129] on textarea "To enrich screen reader interactions, please activate Accessibility in Grammarl…" at bounding box center [802, 142] width 864 height 42
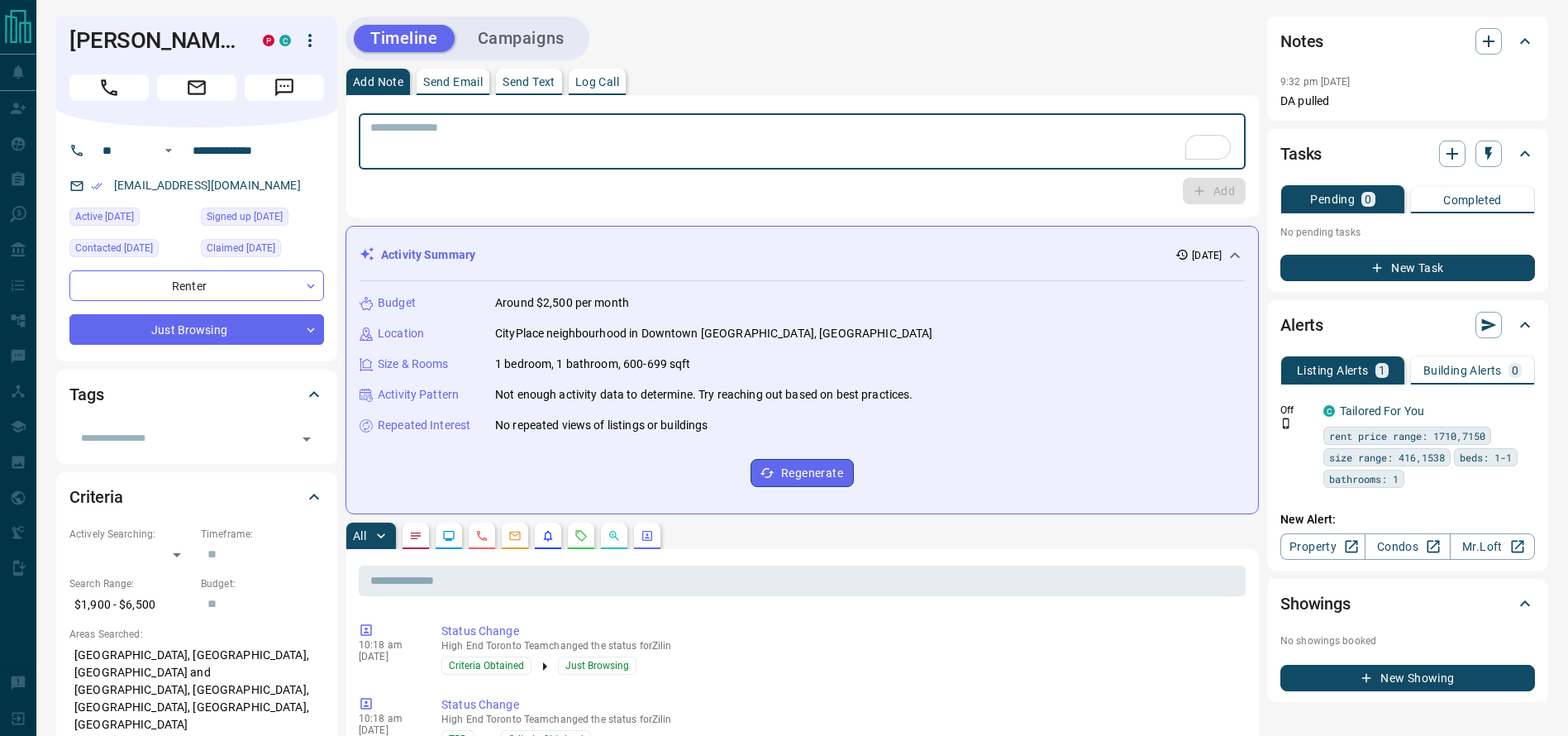
click at [783, 28] on div "Timeline Campaigns" at bounding box center [802, 39] width 913 height 44
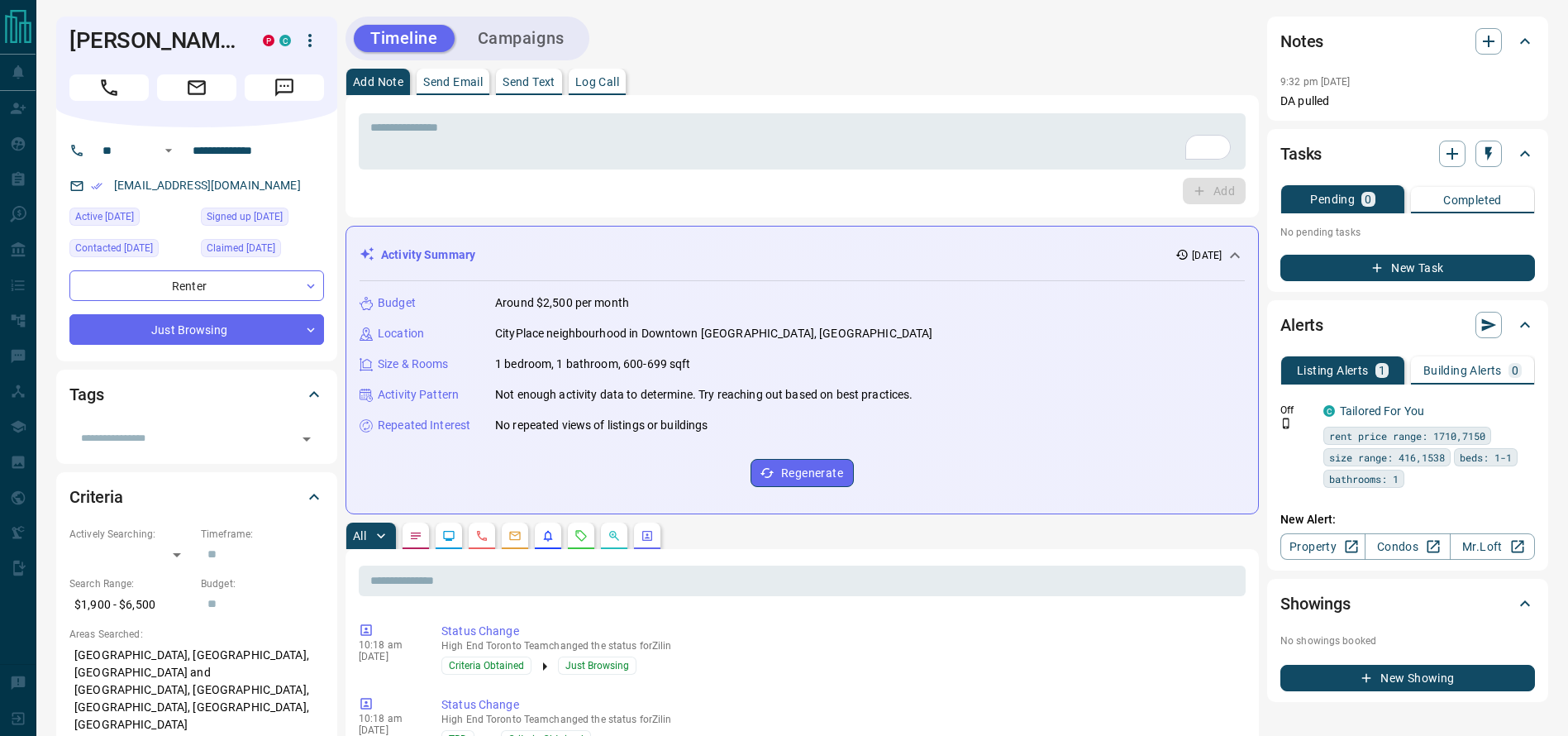
click at [114, 103] on div "Zilin Yan P C" at bounding box center [196, 72] width 281 height 110
click at [106, 95] on button "Call" at bounding box center [109, 87] width 79 height 26
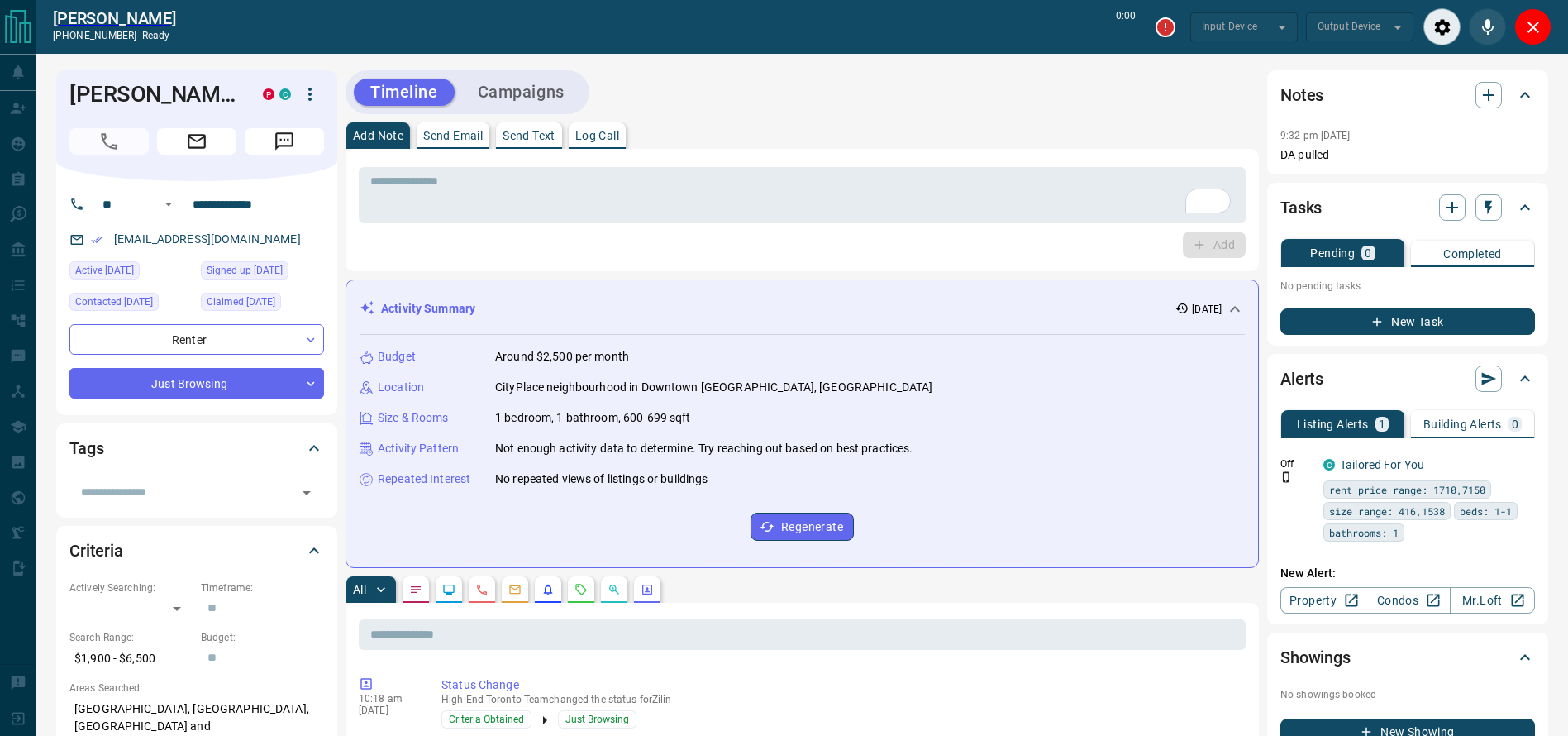
type input "*******"
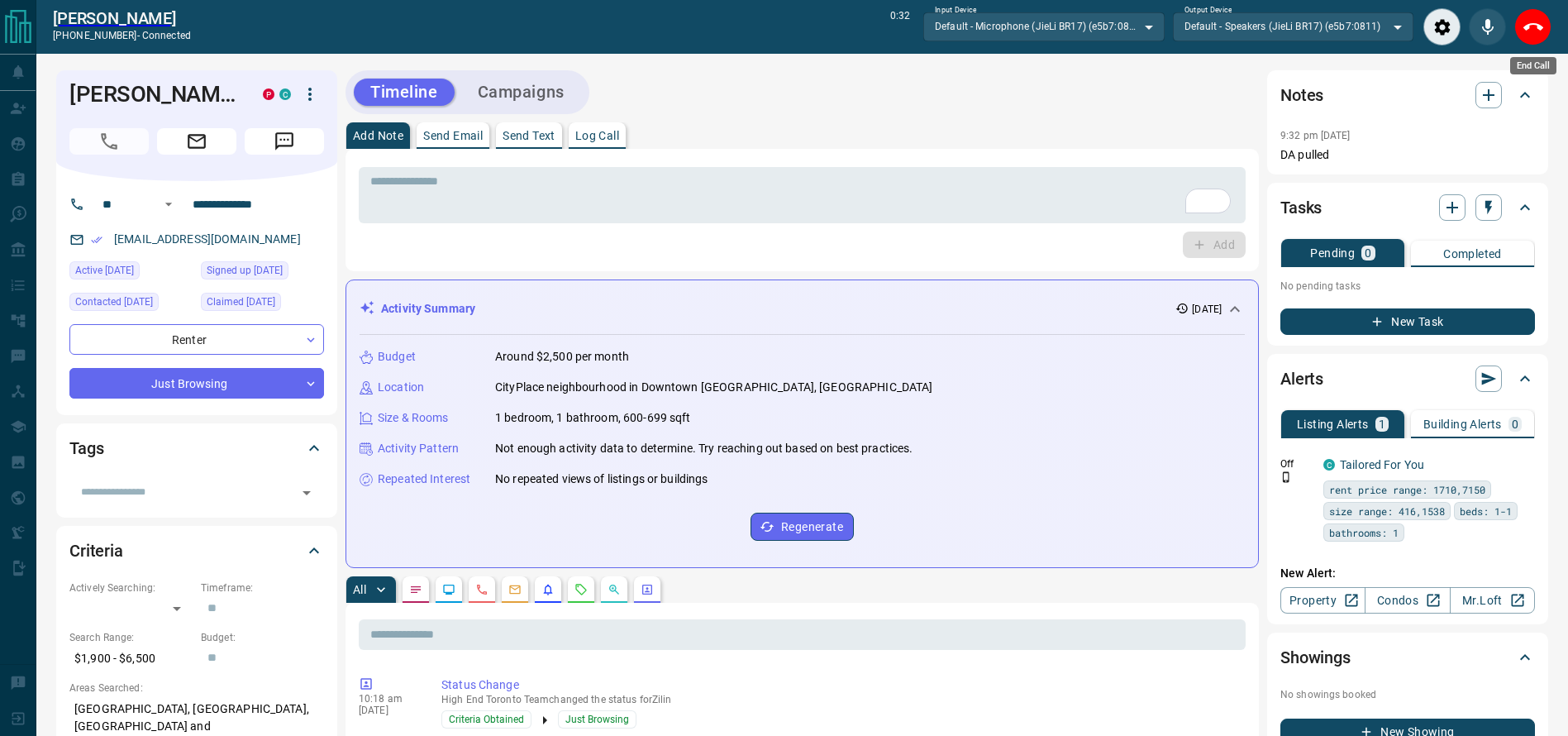
drag, startPoint x: 1539, startPoint y: 35, endPoint x: 1131, endPoint y: 111, distance: 415.0
click at [1542, 35] on icon "End Call" at bounding box center [1533, 28] width 20 height 20
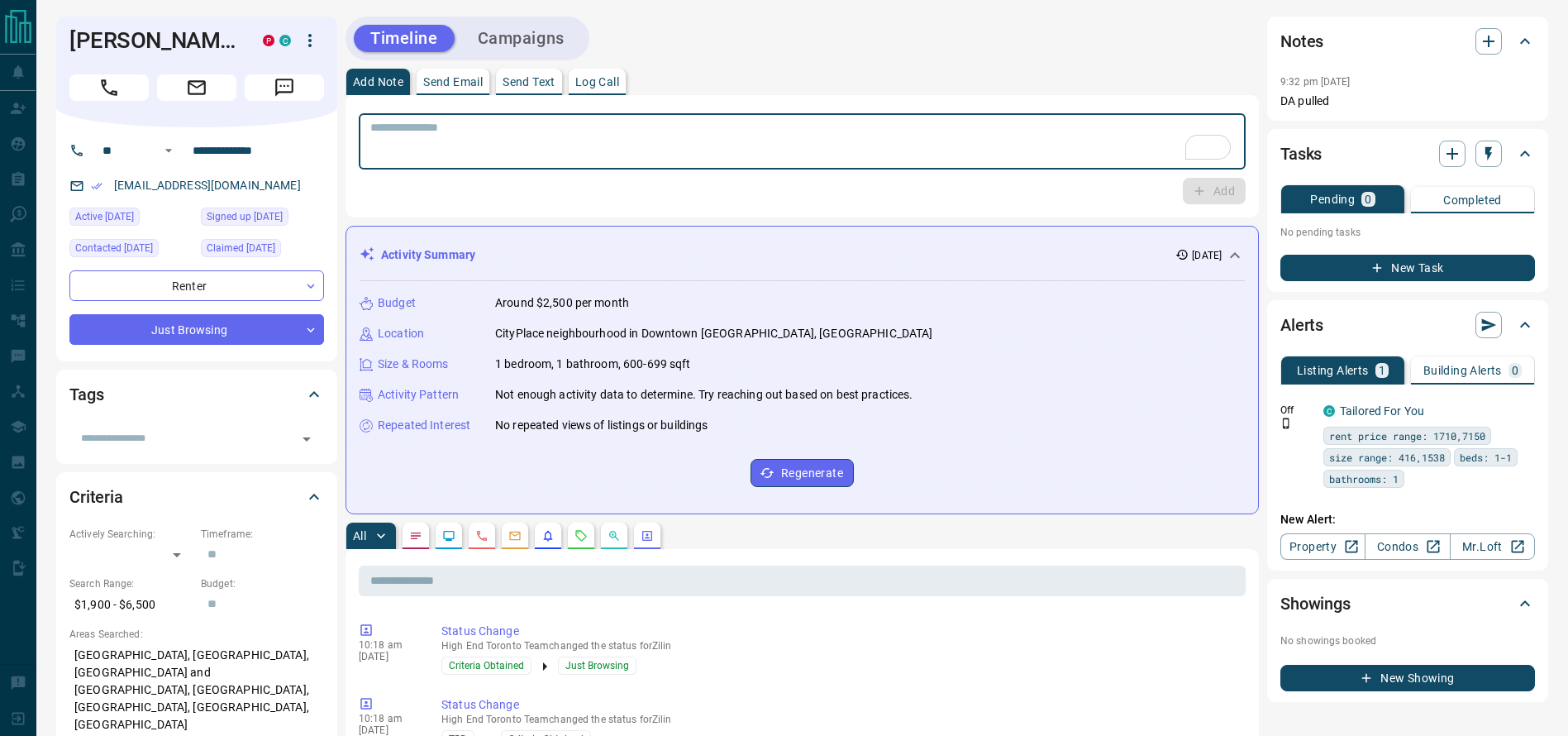
click at [921, 136] on textarea "To enrich screen reader interactions, please activate Accessibility in Grammarl…" at bounding box center [802, 142] width 864 height 42
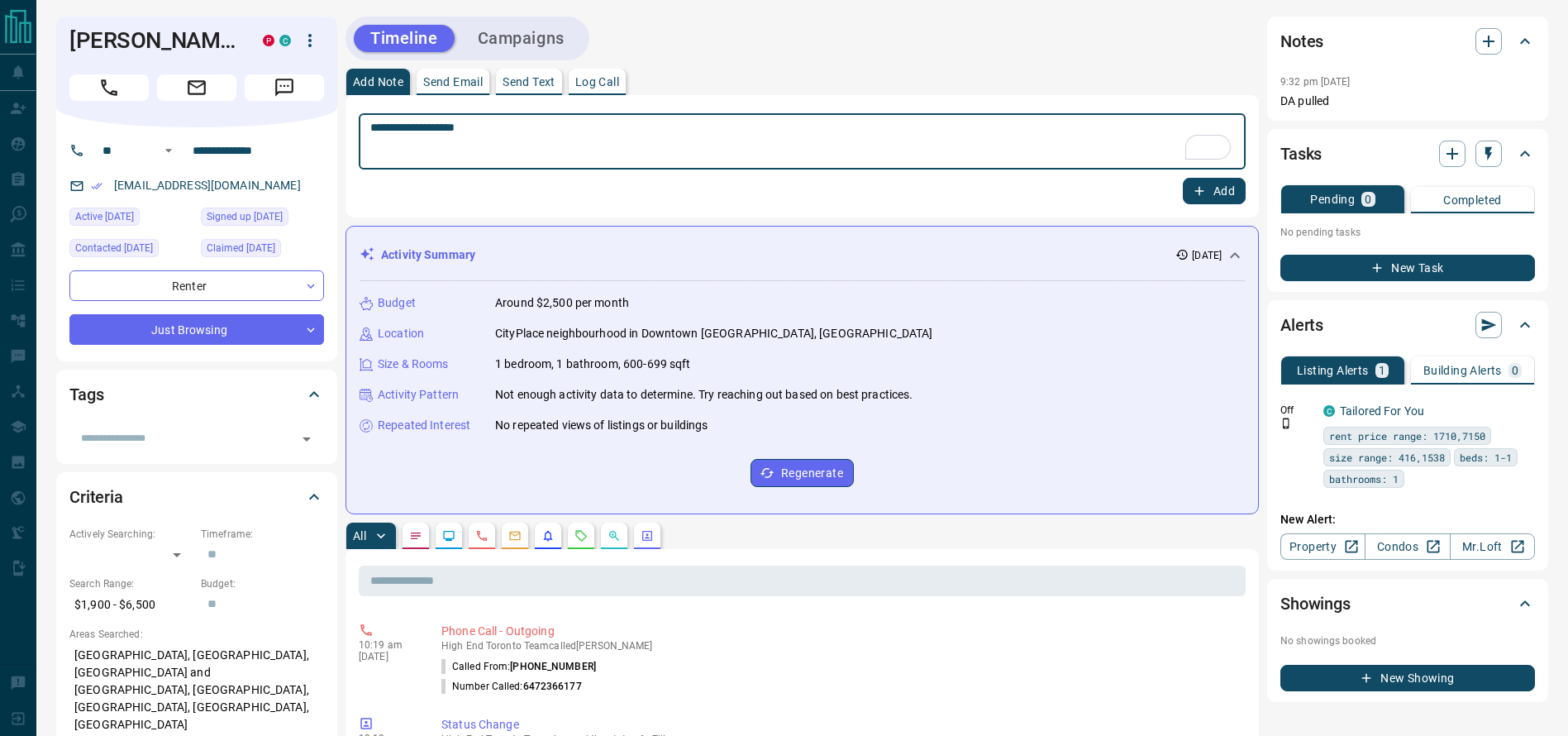
type textarea "**********"
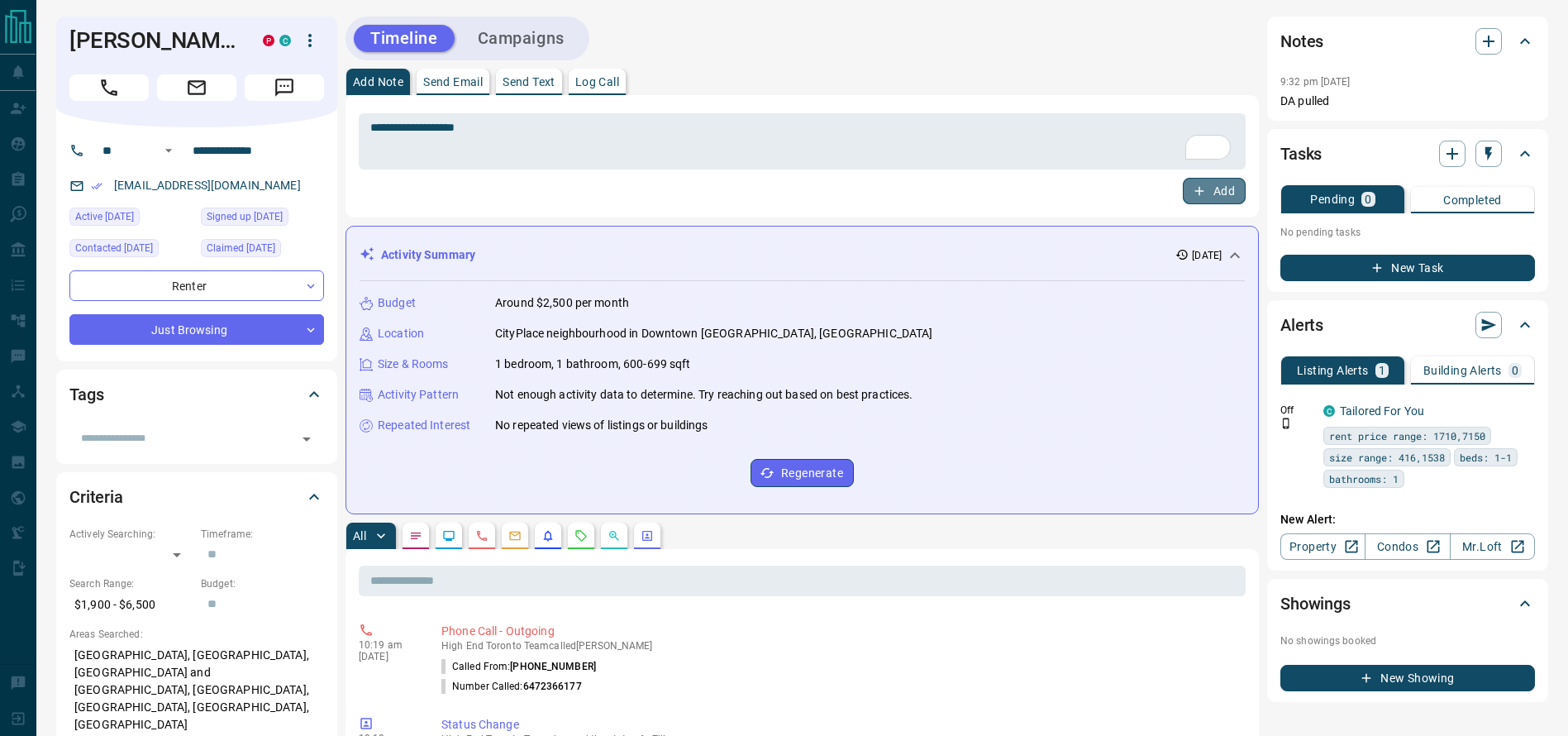
click at [1195, 199] on button "Add" at bounding box center [1214, 191] width 63 height 26
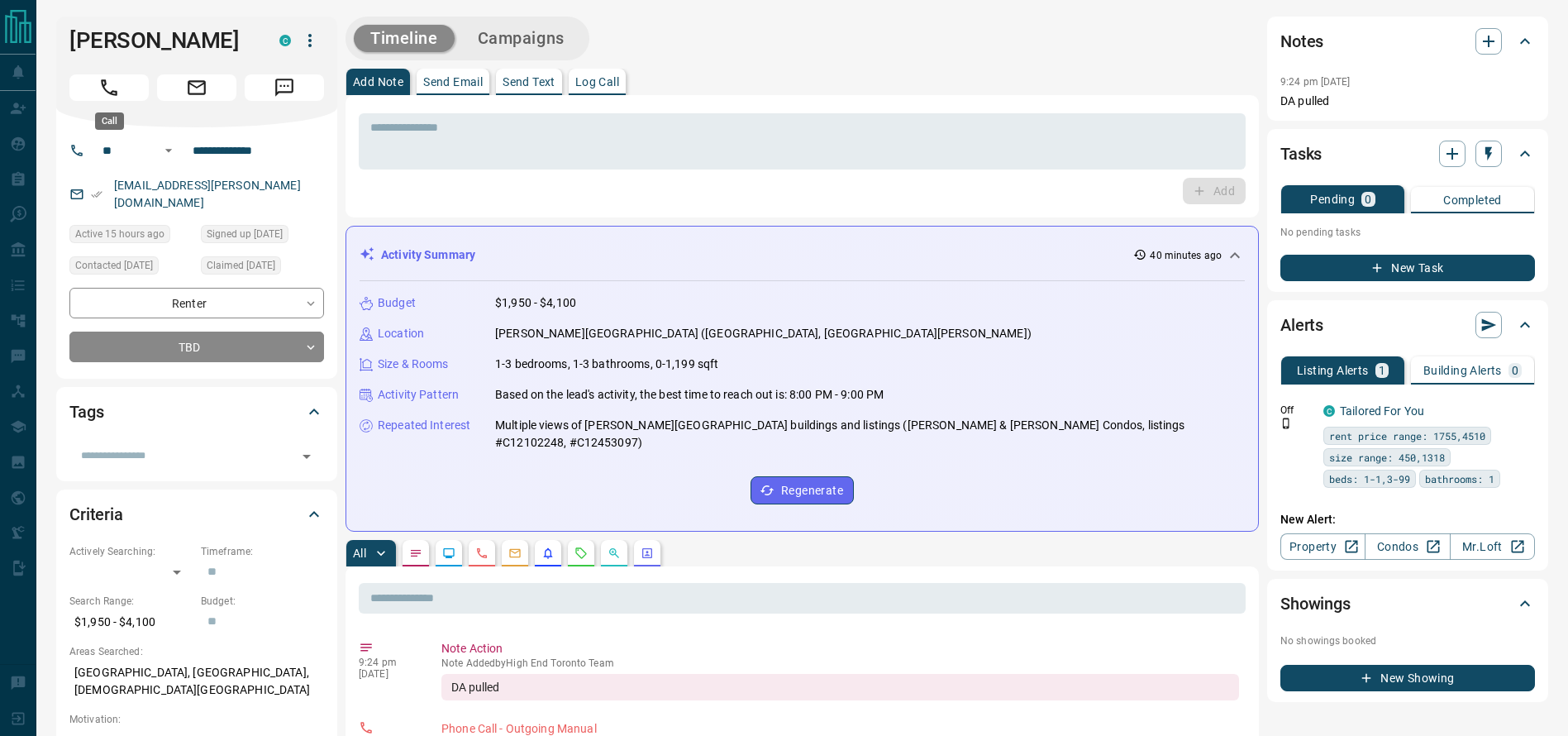
click at [113, 87] on icon "Call" at bounding box center [109, 87] width 21 height 21
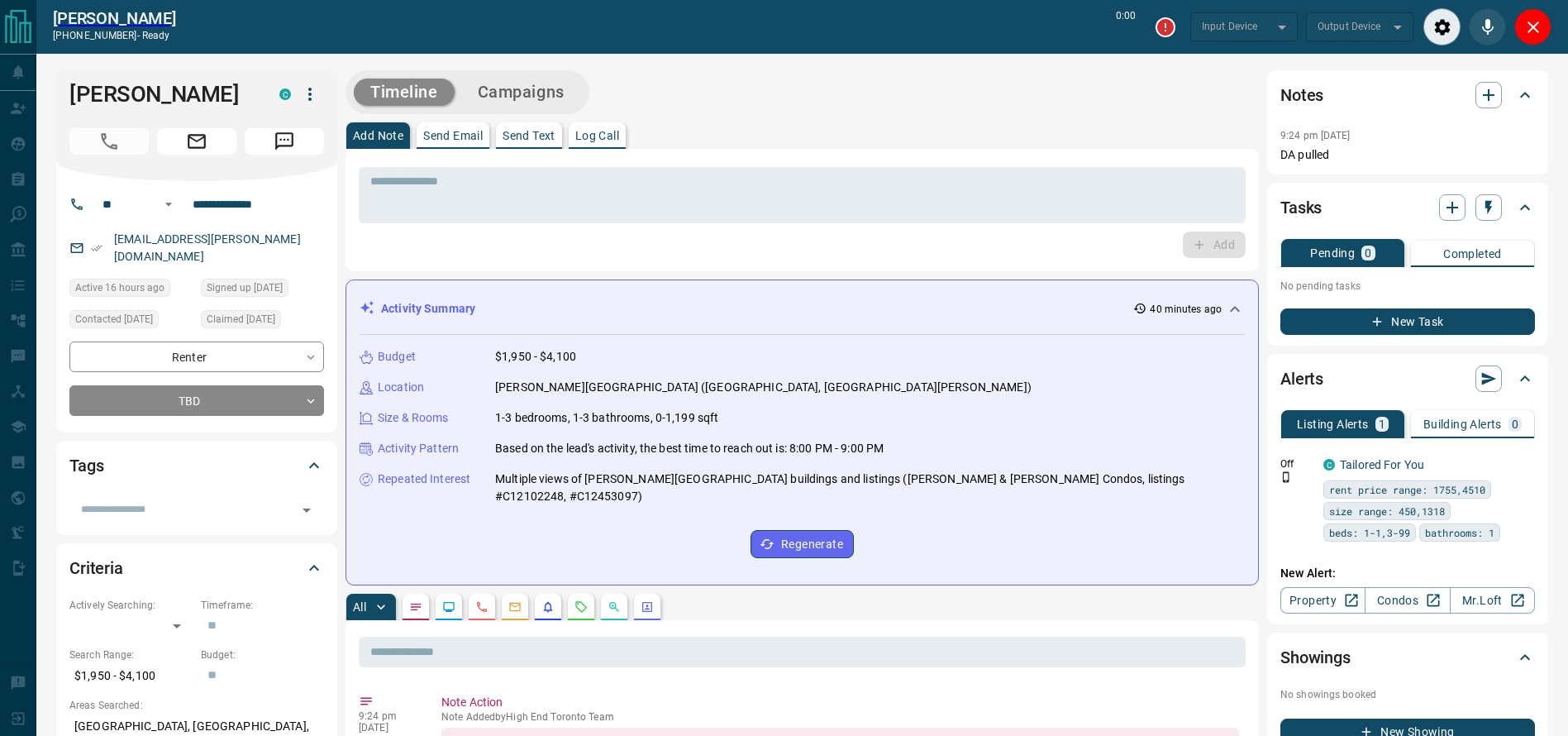
type input "*******"
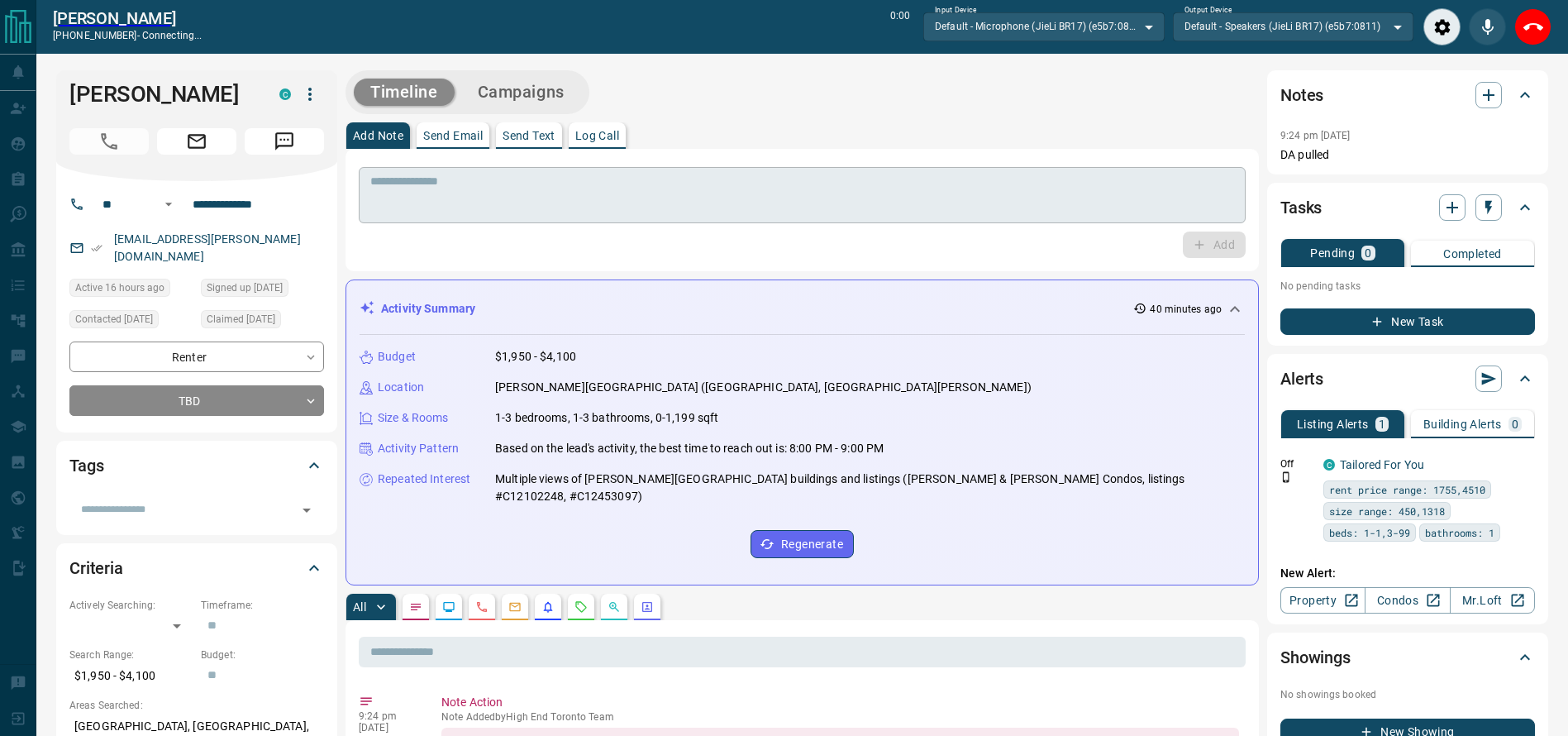
click at [783, 174] on div "* ​" at bounding box center [803, 195] width 887 height 56
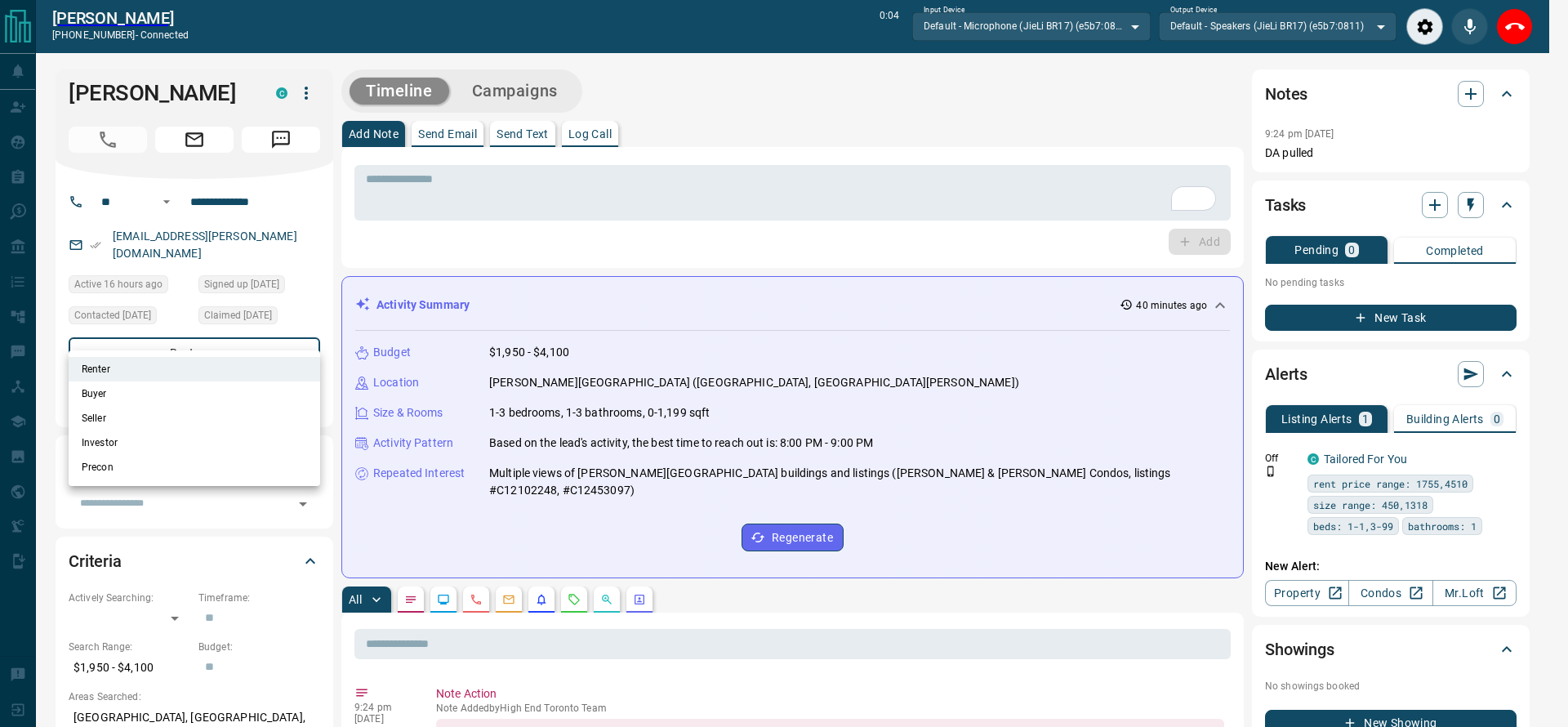
click at [645, 221] on div at bounding box center [784, 363] width 1568 height 727
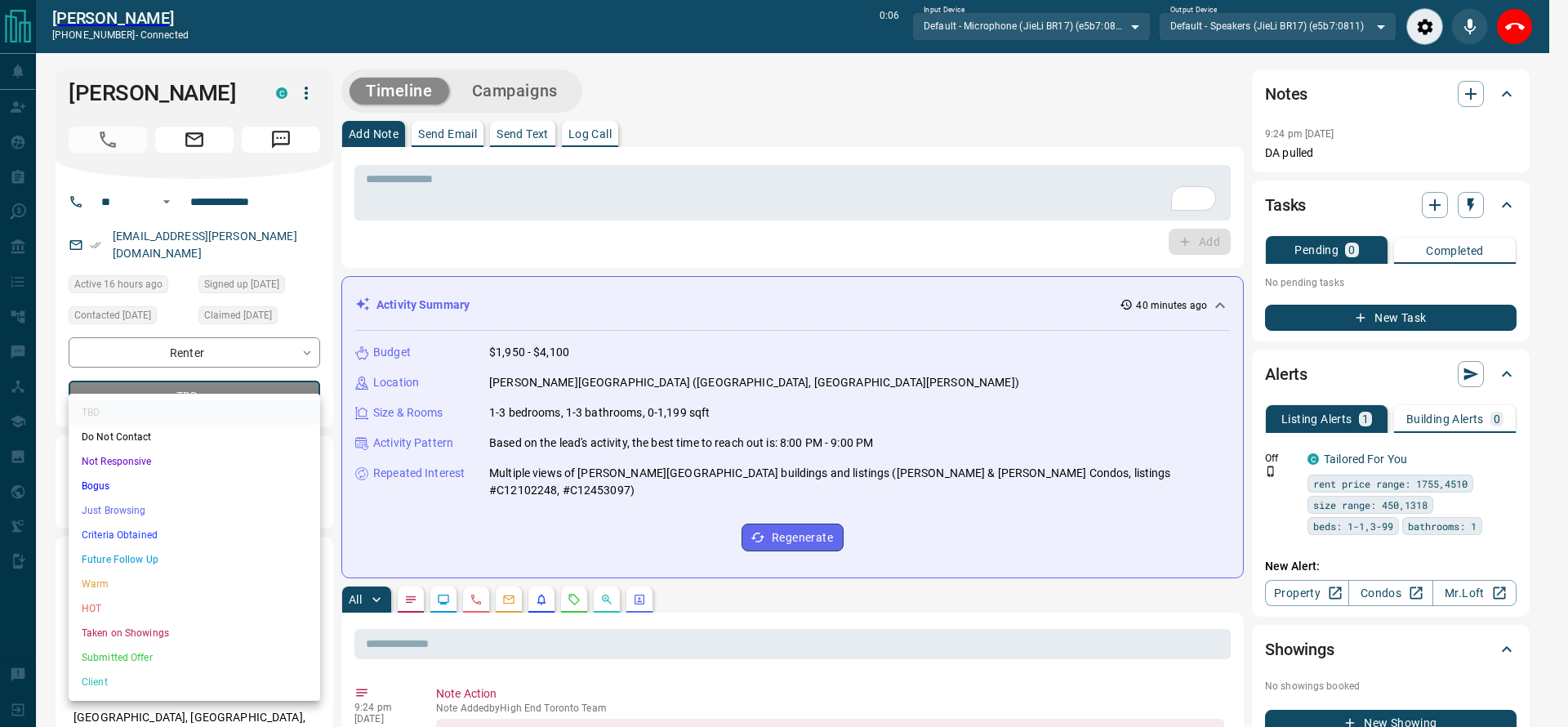
click at [179, 515] on ul "TBD Do Not Contact Not Responsive Bogus Just Browsing Criteria Obtained Future …" at bounding box center [194, 547] width 251 height 307
click at [179, 514] on li "Just Browsing" at bounding box center [194, 510] width 251 height 24
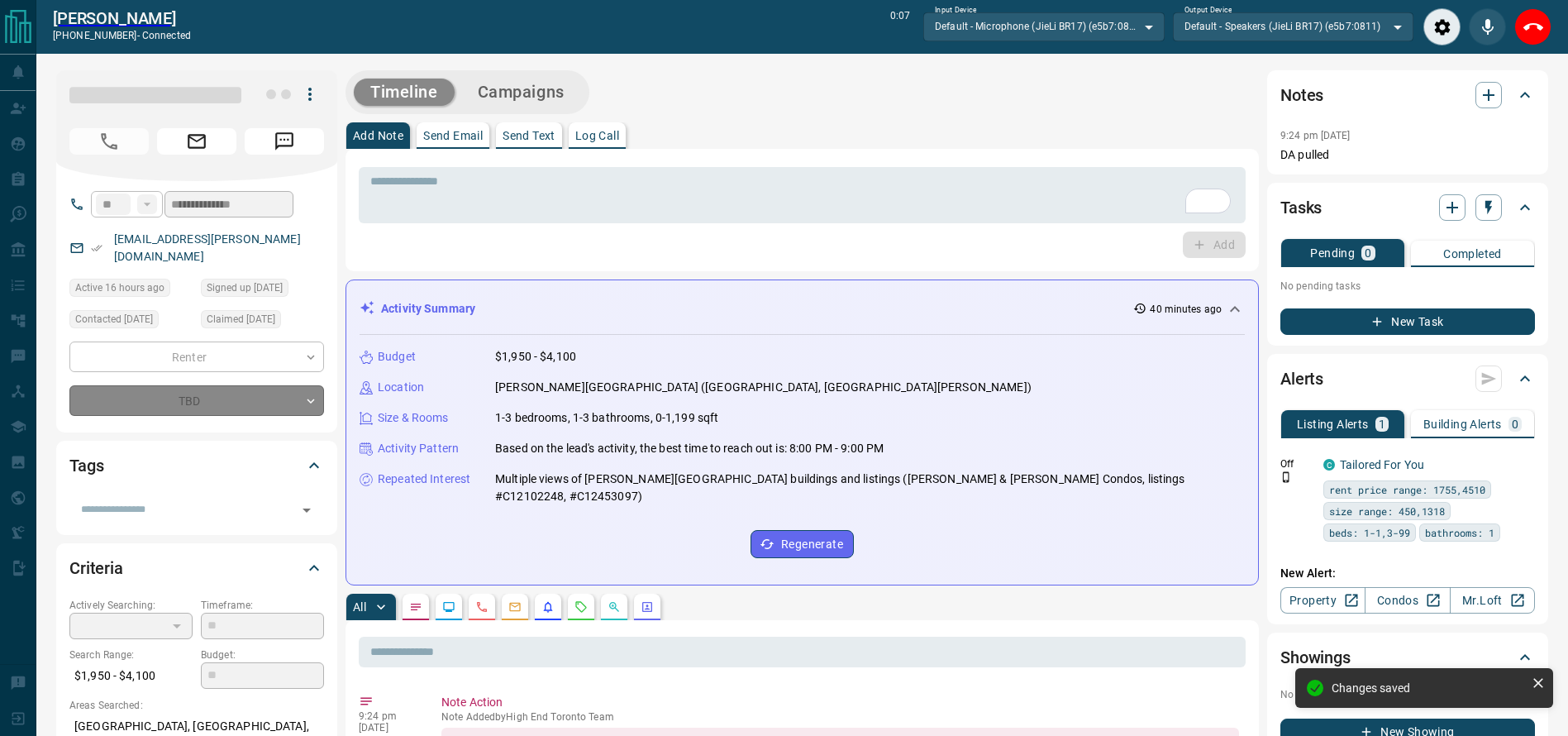
type input "*"
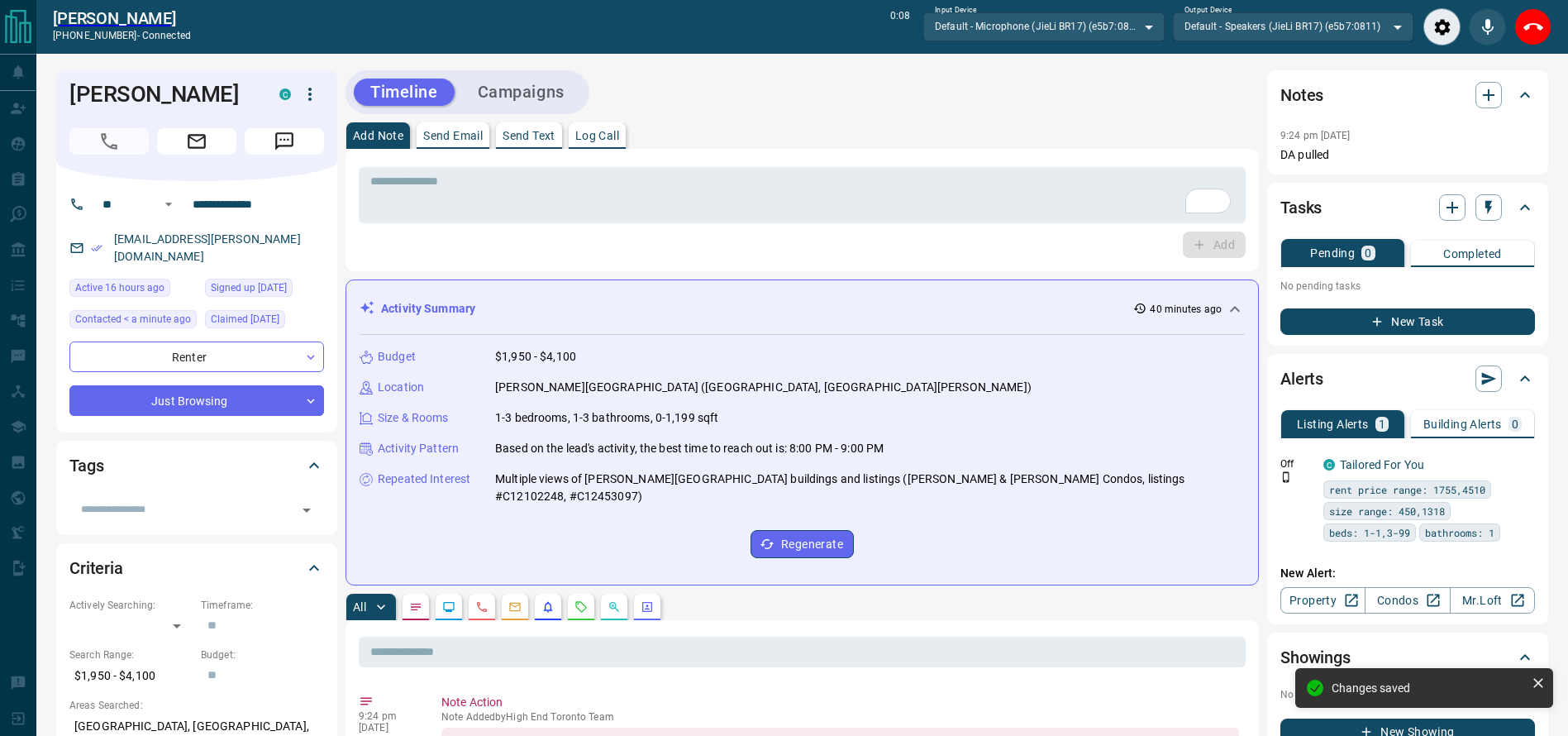
click at [762, 255] on div "* ​ Add" at bounding box center [802, 209] width 913 height 122
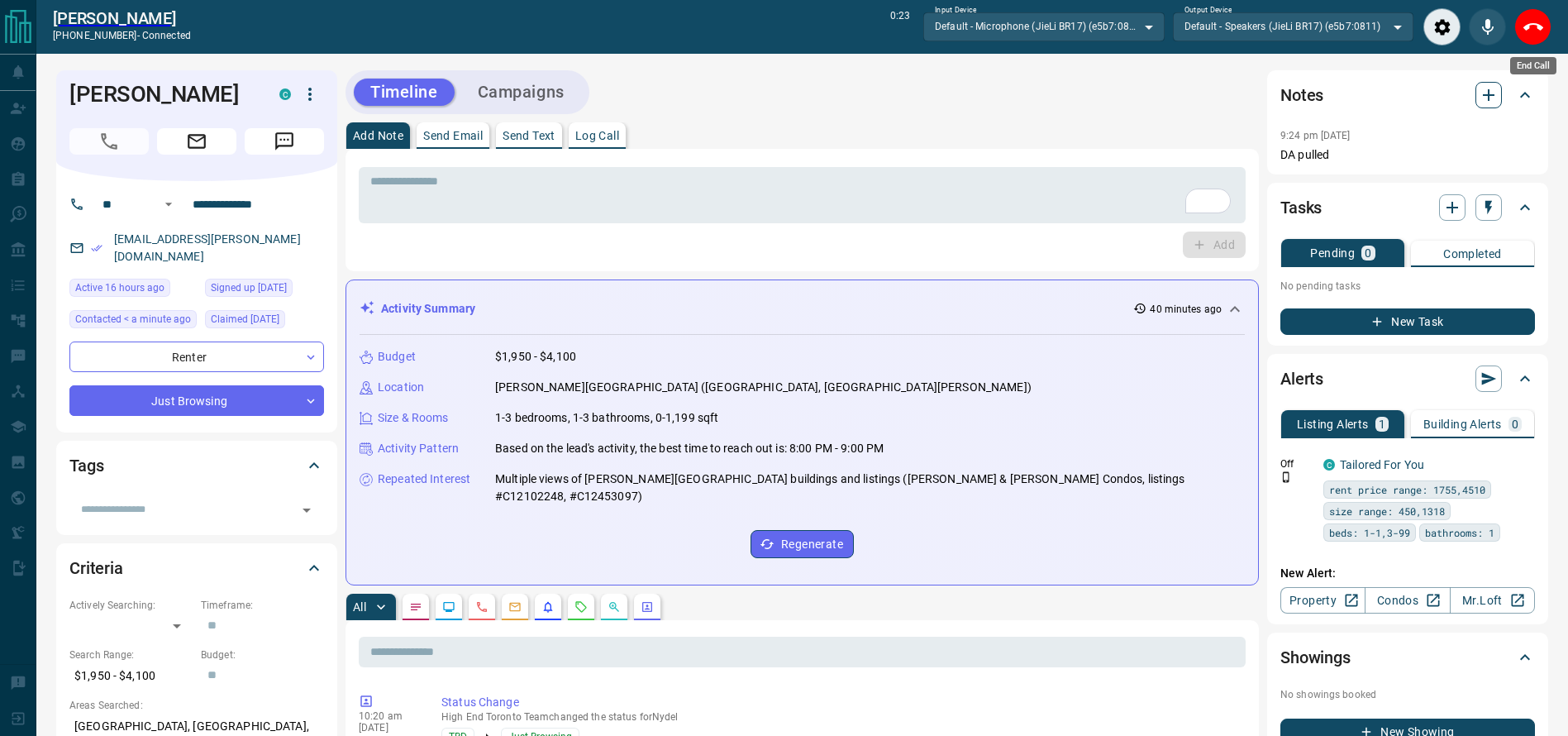
drag, startPoint x: 1517, startPoint y: 27, endPoint x: 1485, endPoint y: 30, distance: 32.1
click at [1517, 30] on button "End Call" at bounding box center [1533, 27] width 37 height 37
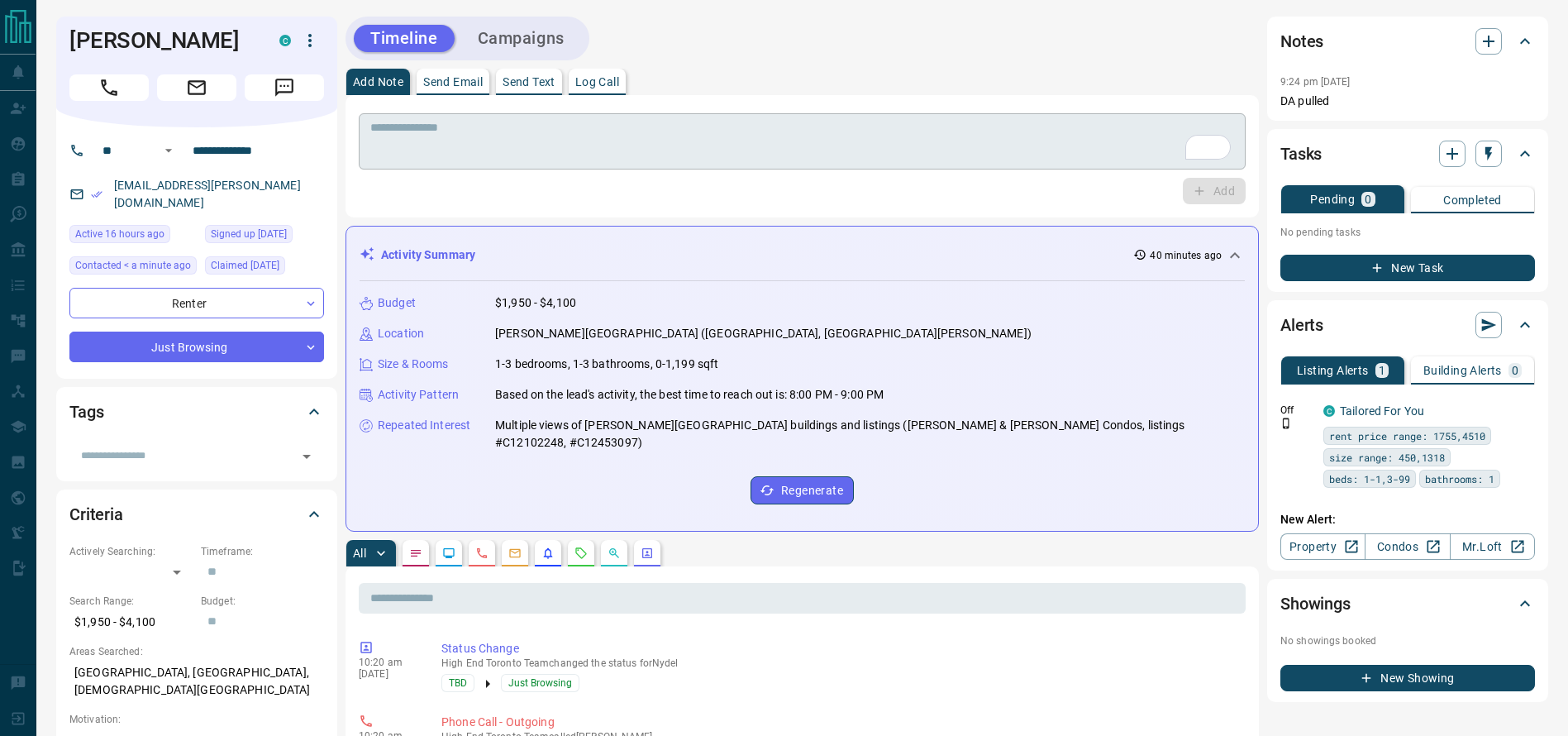
click at [620, 162] on div "* ​" at bounding box center [803, 141] width 887 height 56
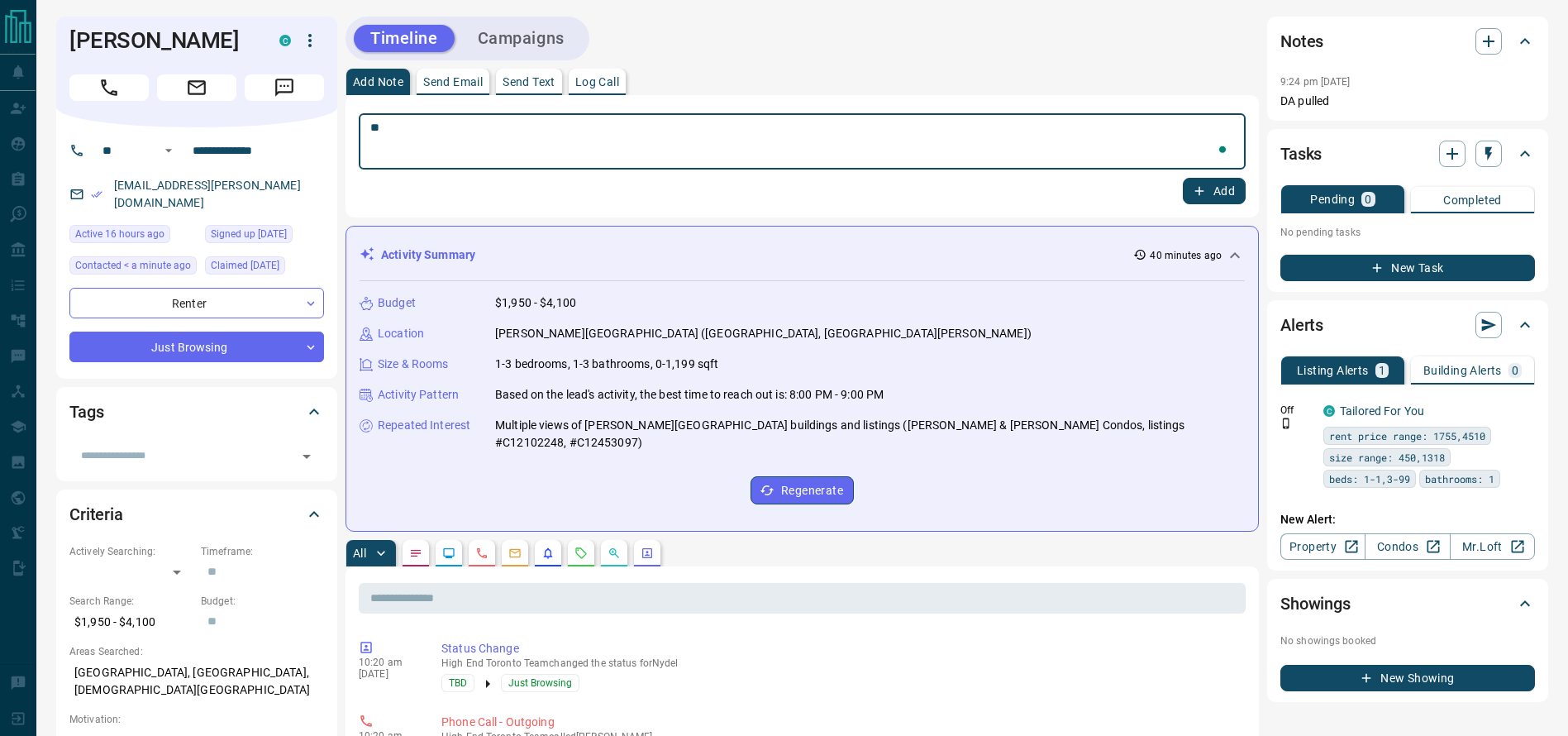
type textarea "*"
type textarea "**********"
click at [1198, 196] on icon "button" at bounding box center [1200, 191] width 15 height 15
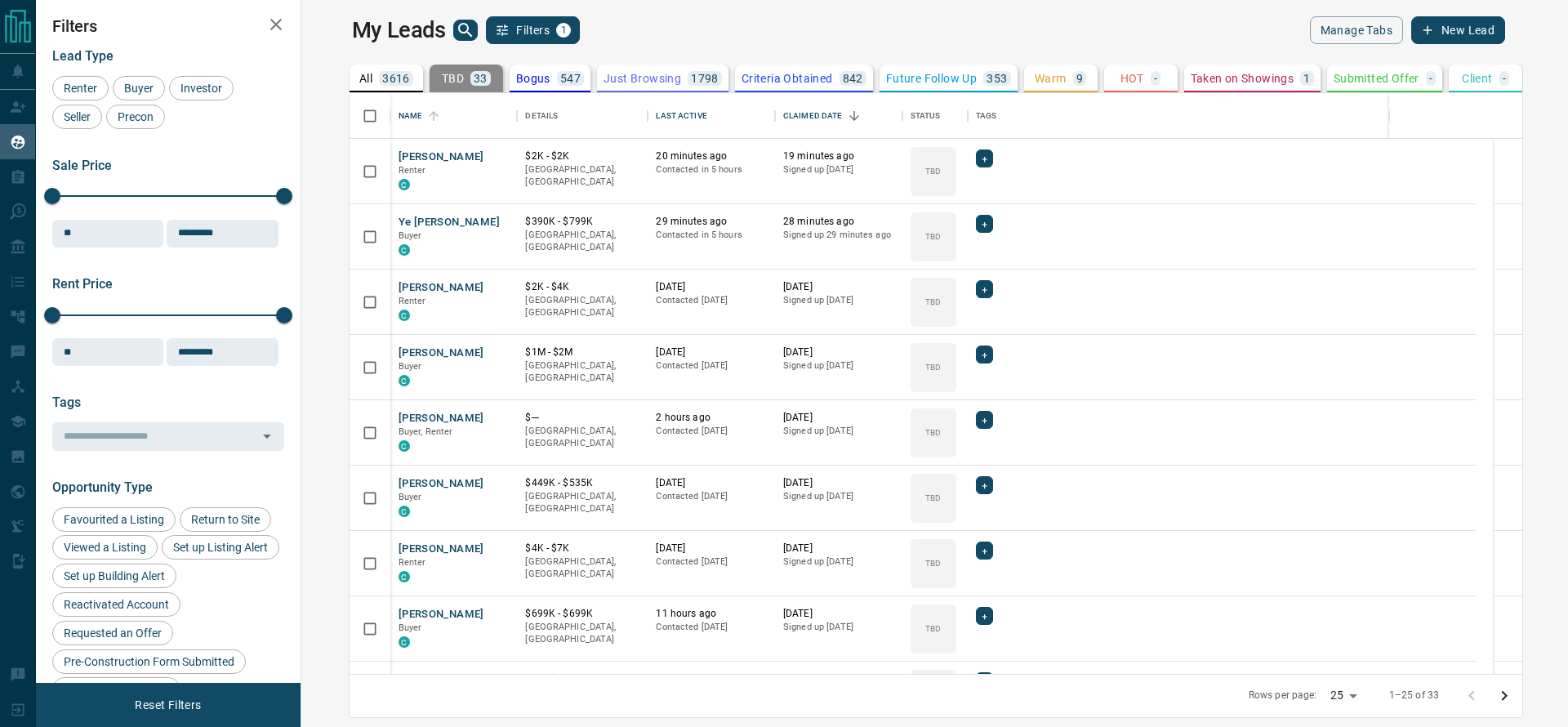
scroll to position [562, 1240]
click at [487, 159] on link "Open in New Tab" at bounding box center [497, 156] width 21 height 21
click at [491, 226] on icon "Open in New Tab" at bounding box center [498, 222] width 13 height 13
click at [491, 286] on icon "Open in New Tab" at bounding box center [498, 286] width 13 height 13
click at [487, 351] on link "Open in New Tab" at bounding box center [497, 351] width 21 height 21
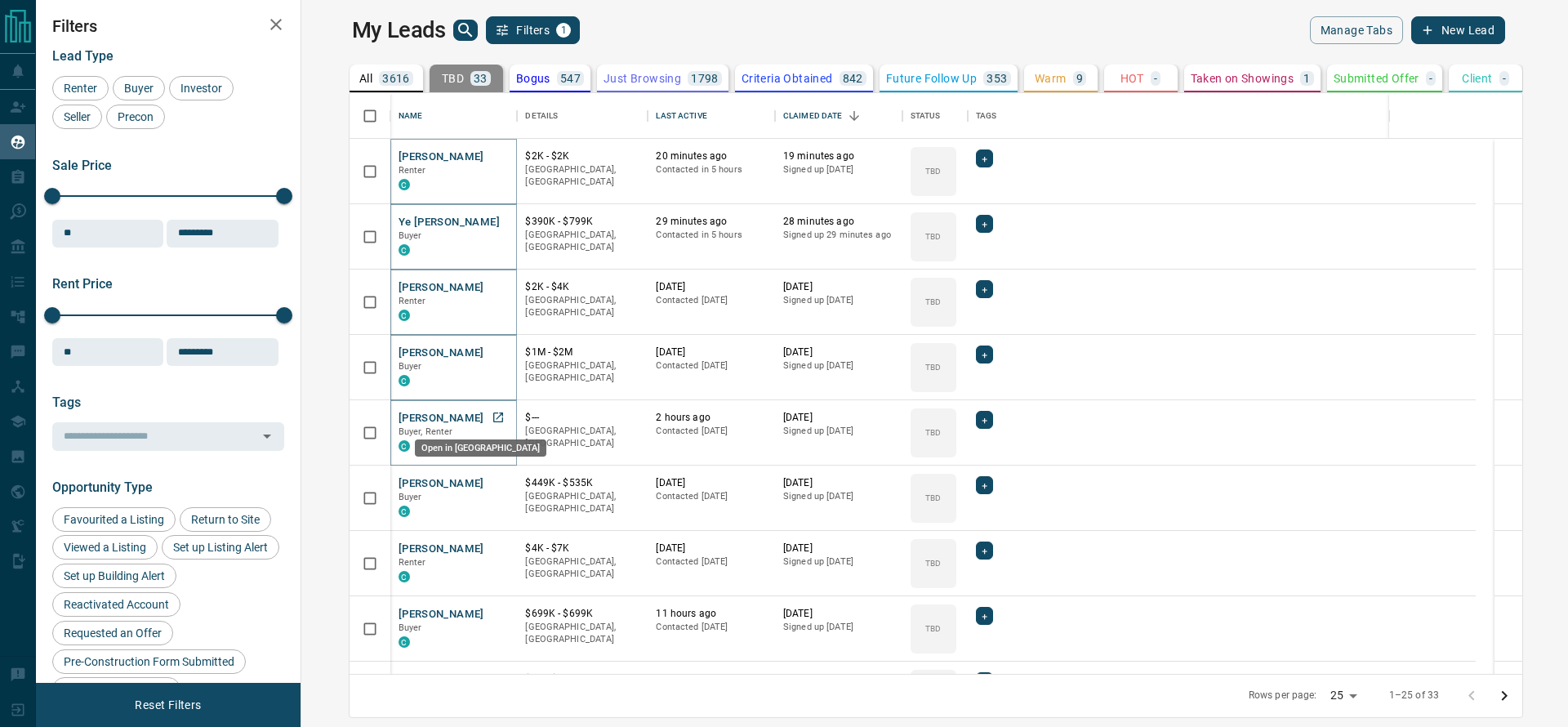
click at [493, 412] on icon "Open in New Tab" at bounding box center [498, 417] width 10 height 10
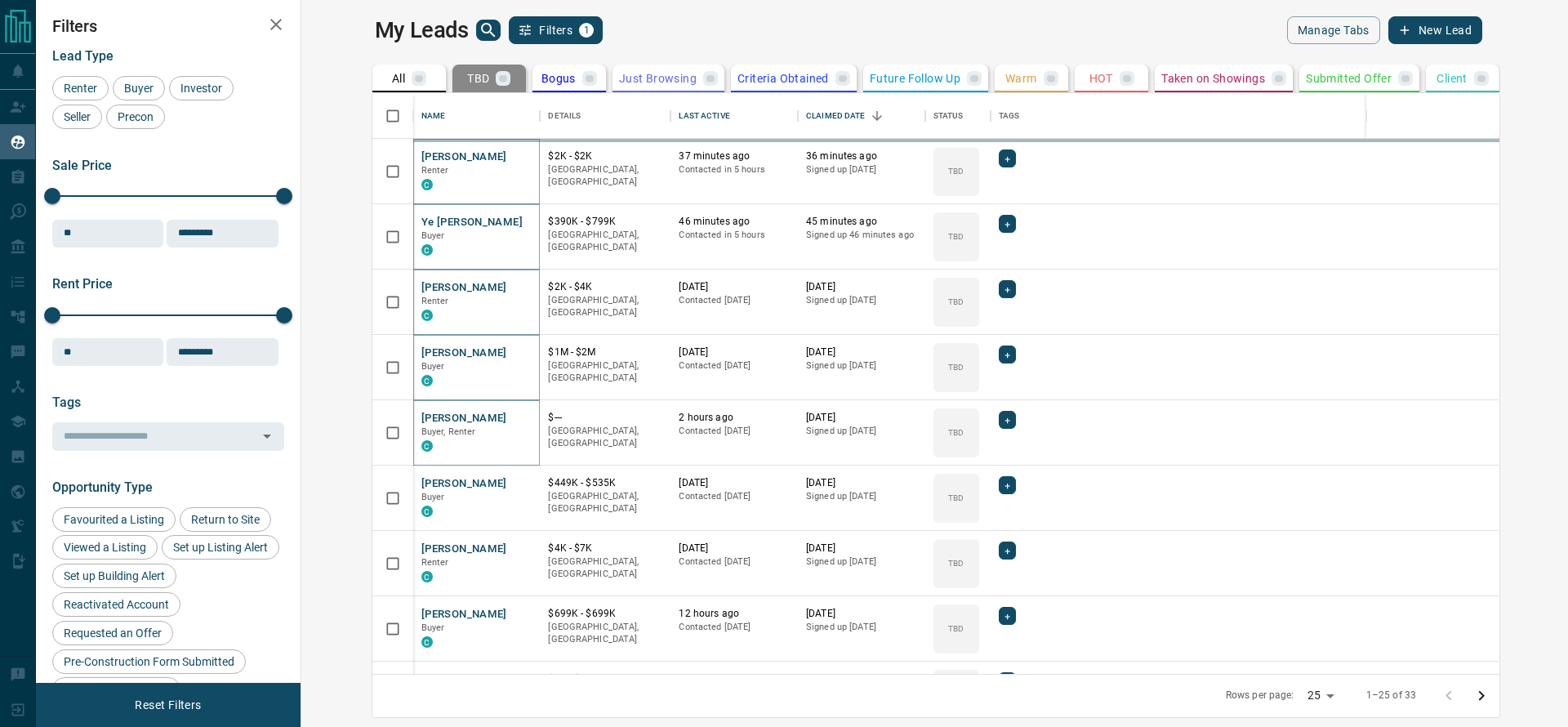
click at [541, 81] on div "Bogus" at bounding box center [569, 78] width 56 height 15
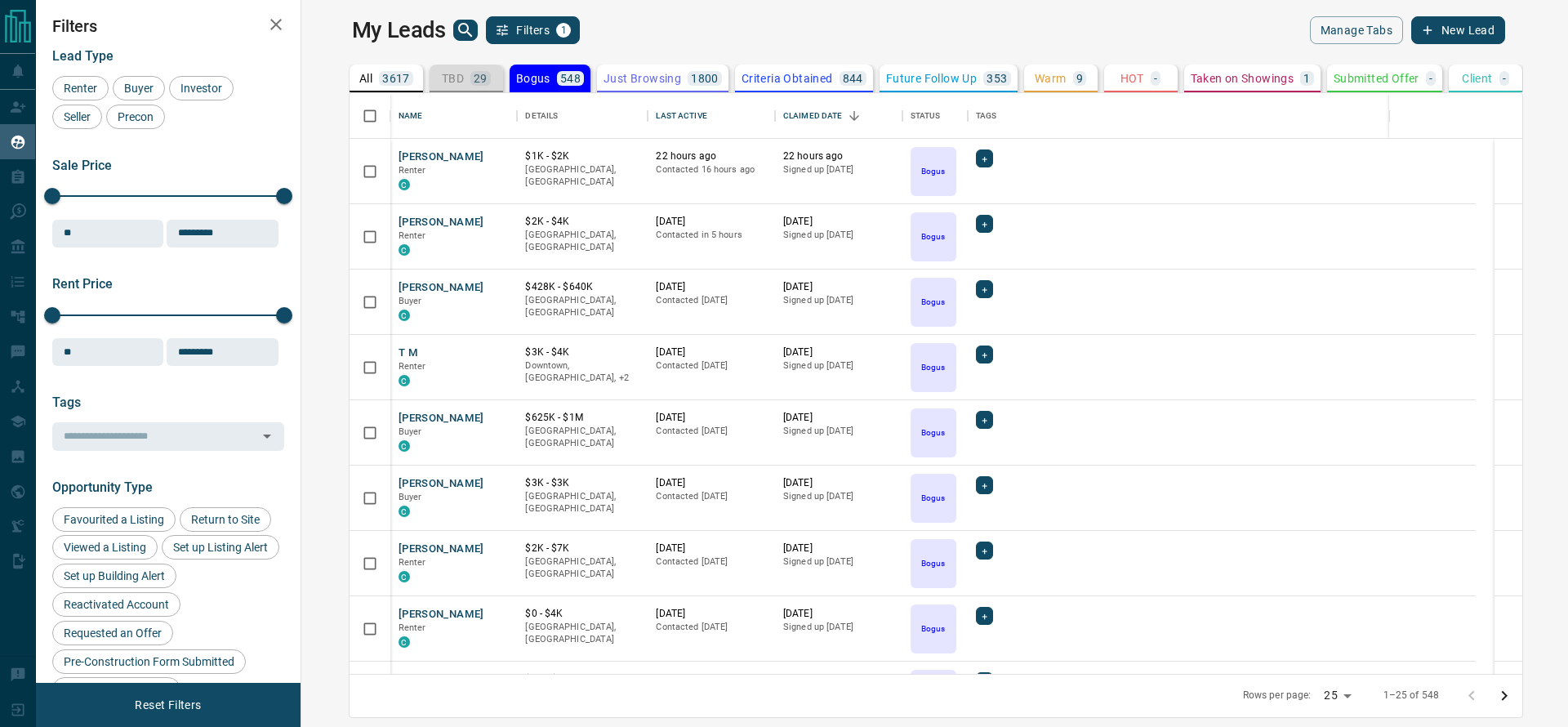
click at [474, 79] on p "29" at bounding box center [480, 78] width 14 height 12
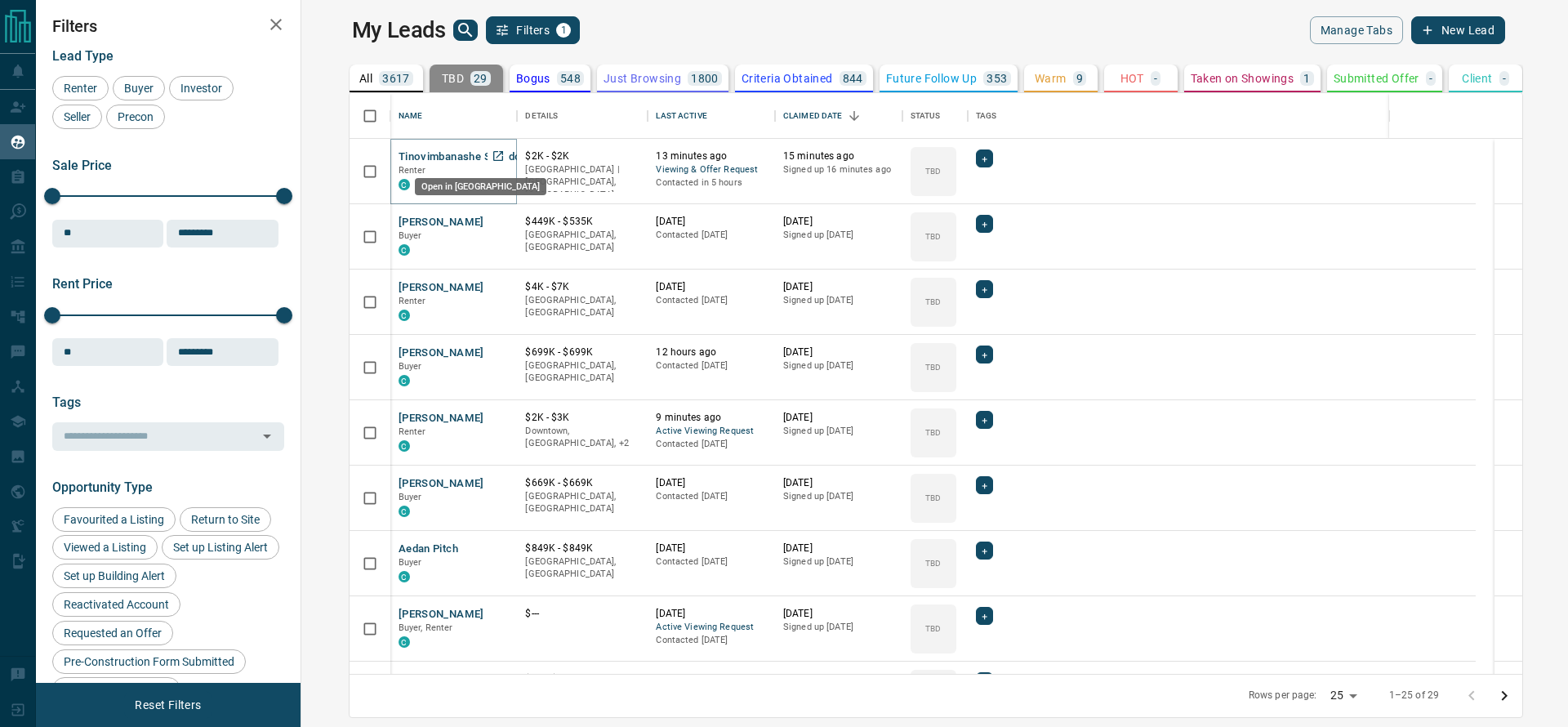
click at [487, 164] on link "Open in New Tab" at bounding box center [497, 156] width 21 height 21
click at [487, 214] on link "Open in New Tab" at bounding box center [497, 221] width 21 height 21
click at [491, 282] on icon "Open in New Tab" at bounding box center [498, 286] width 13 height 13
click at [493, 356] on icon "Open in New Tab" at bounding box center [498, 352] width 10 height 10
click at [468, 426] on div "[PERSON_NAME] C" at bounding box center [454, 432] width 127 height 65
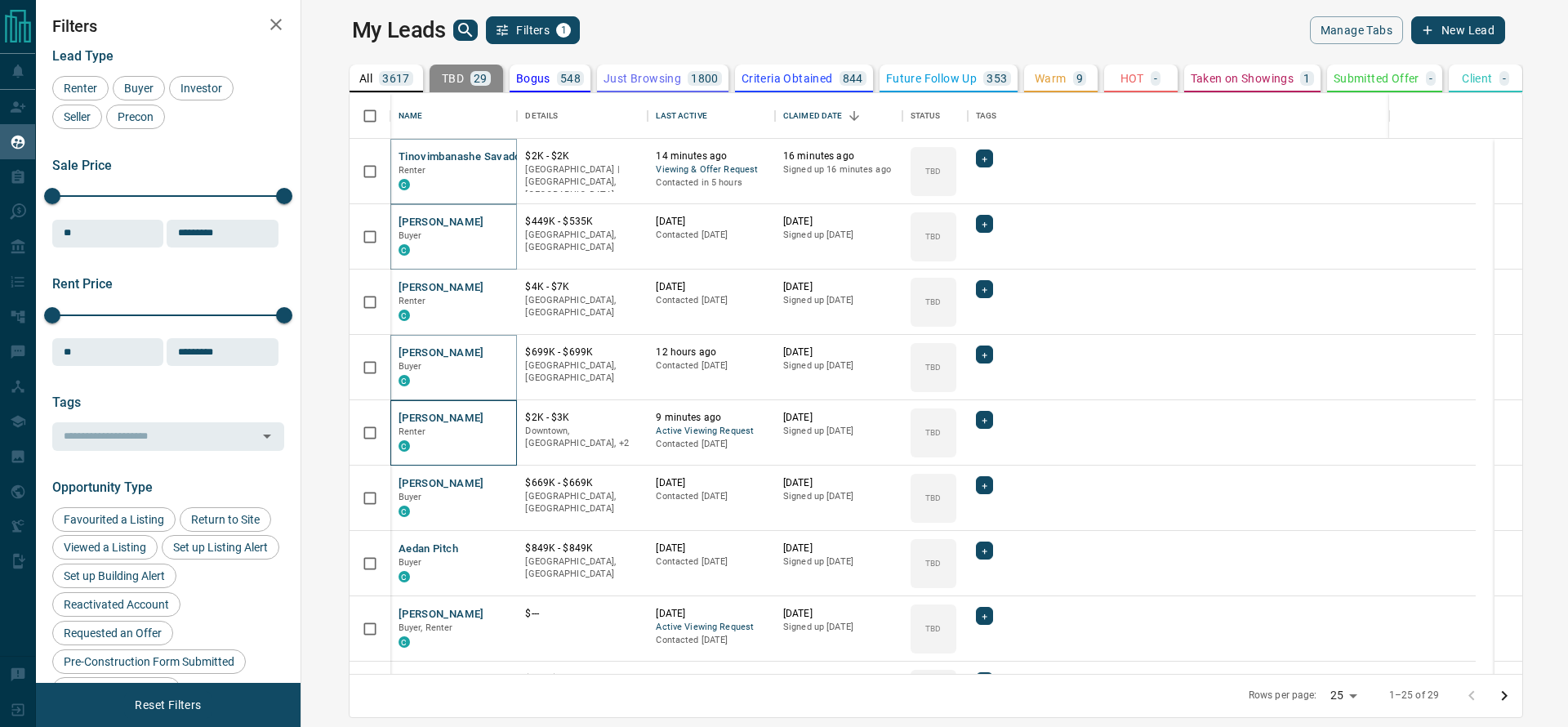
click at [466, 418] on div "[PERSON_NAME] C" at bounding box center [454, 432] width 127 height 65
click at [491, 418] on icon "Open in New Tab" at bounding box center [498, 417] width 13 height 13
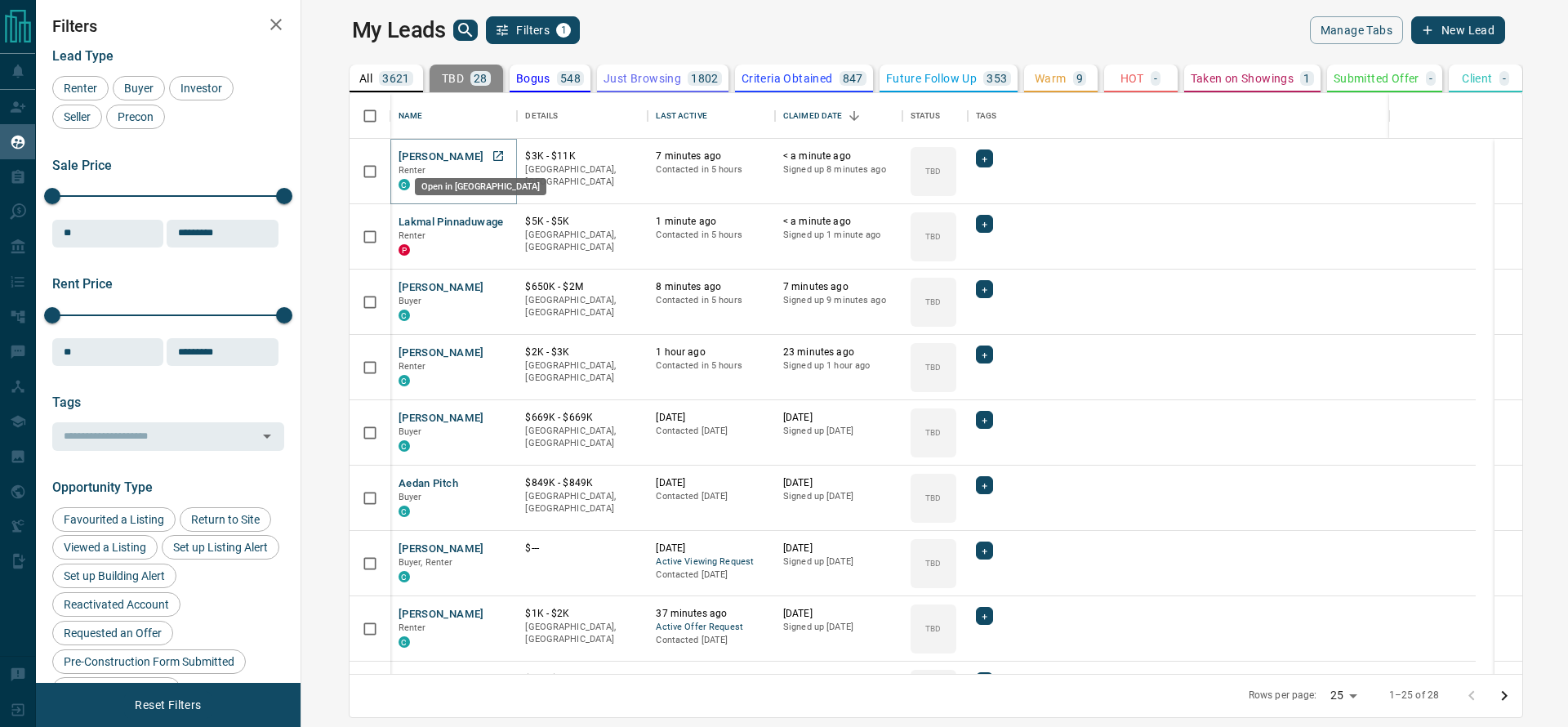
click at [491, 158] on icon "Open in New Tab" at bounding box center [498, 156] width 13 height 13
click at [491, 224] on icon "Open in New Tab" at bounding box center [498, 222] width 13 height 13
click at [491, 285] on icon "Open in New Tab" at bounding box center [498, 286] width 13 height 13
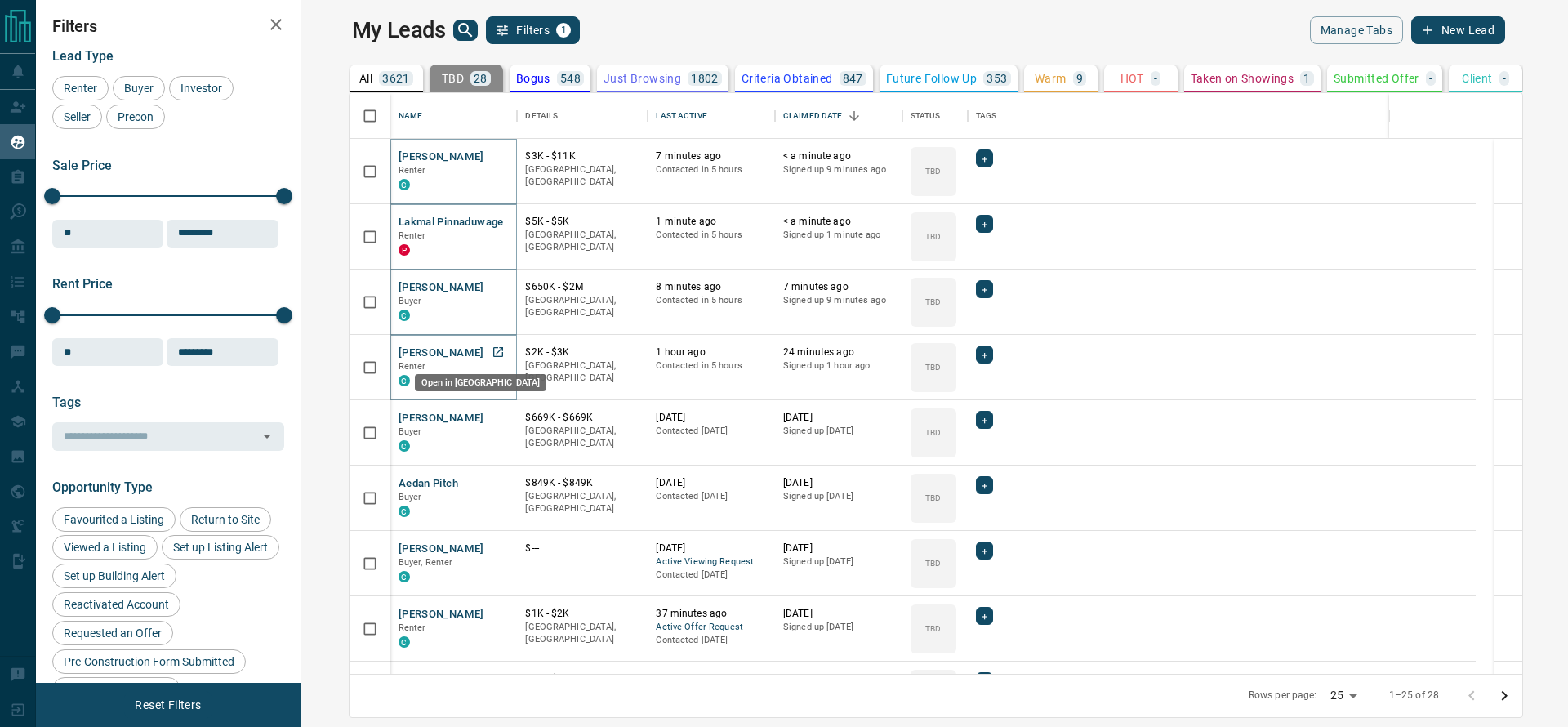
click at [491, 351] on icon "Open in New Tab" at bounding box center [498, 352] width 13 height 13
click at [487, 406] on link "Open in New Tab" at bounding box center [497, 416] width 21 height 21
click at [491, 476] on icon "Open in New Tab" at bounding box center [498, 483] width 13 height 13
click at [491, 545] on icon "Open in New Tab" at bounding box center [498, 548] width 13 height 13
click at [491, 610] on icon "Open in New Tab" at bounding box center [498, 614] width 13 height 13
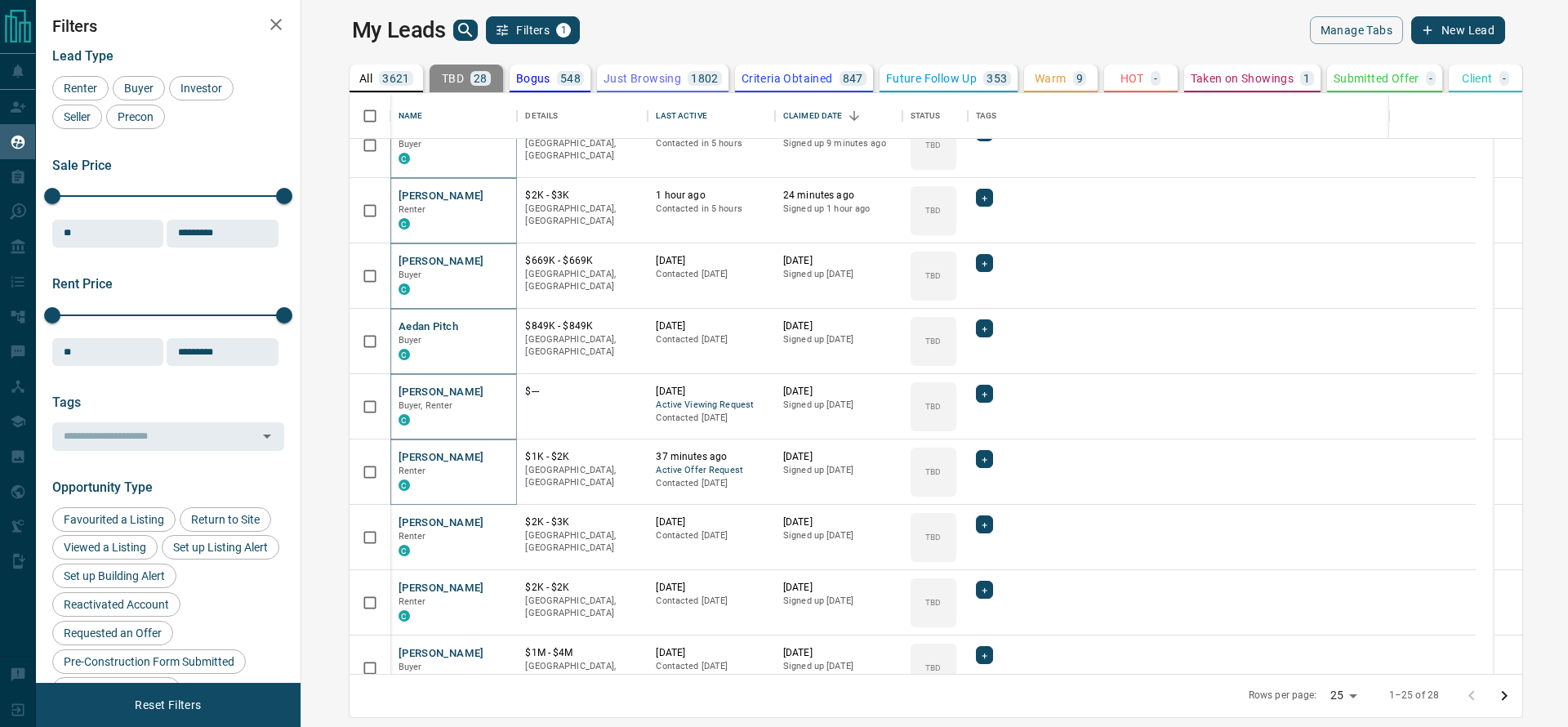
scroll to position [206, 0]
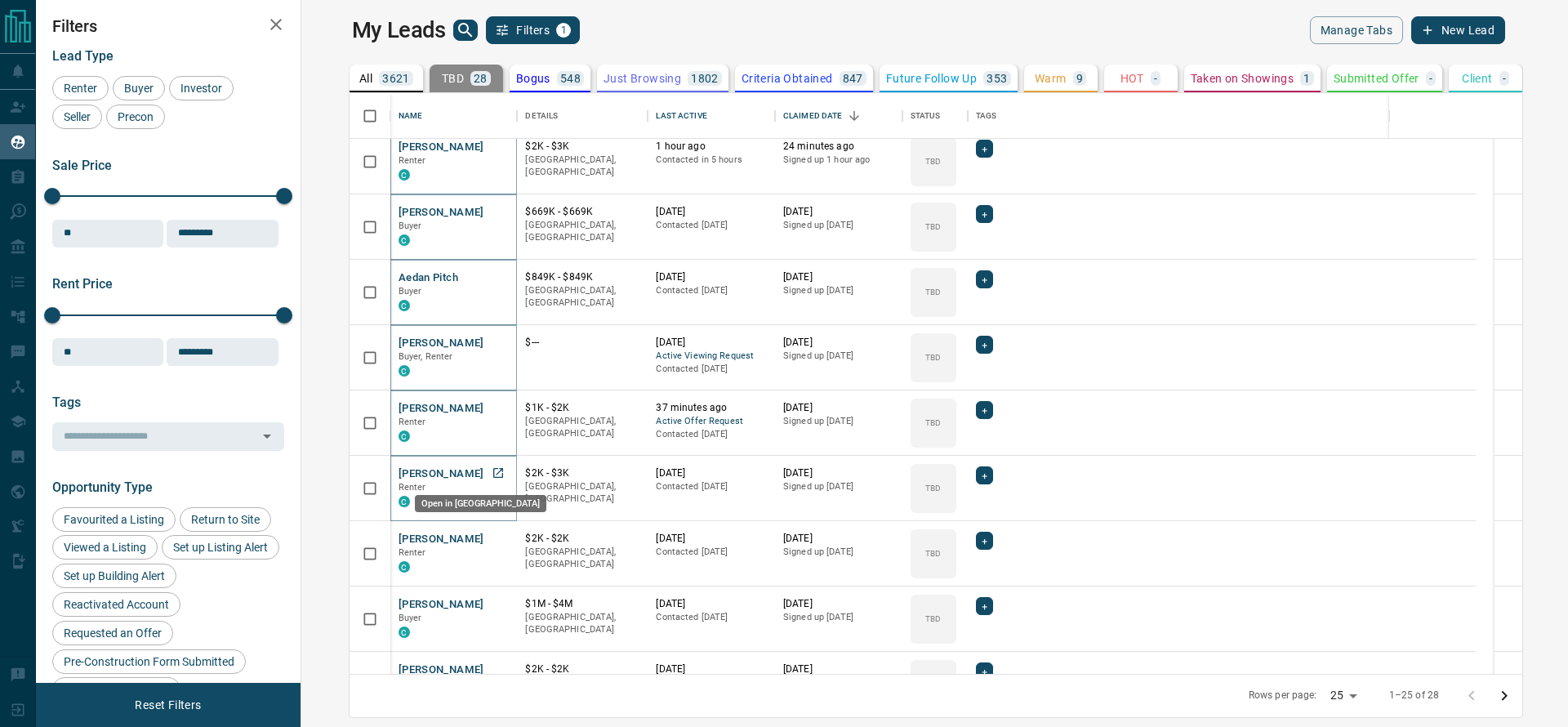
click at [491, 472] on icon "Open in New Tab" at bounding box center [498, 473] width 13 height 13
click at [491, 540] on icon "Open in New Tab" at bounding box center [498, 538] width 13 height 13
